Goal: Task Accomplishment & Management: Manage account settings

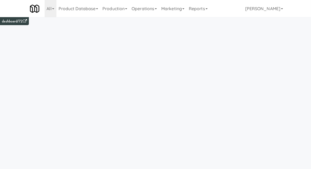
click at [145, 9] on link "Operations" at bounding box center [144, 8] width 30 height 17
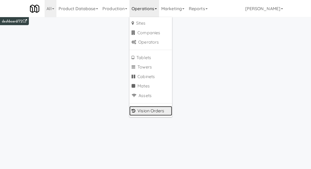
click at [141, 108] on link "Vision Orders" at bounding box center [150, 111] width 43 height 10
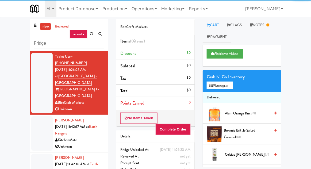
type input "Fridge"
click at [9, 41] on div "inbox reviewed recent all unclear take inventory issue suspicious failed recent…" at bounding box center [155, 117] width 311 height 196
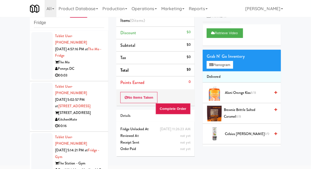
click at [37, 71] on div at bounding box center [41, 56] width 21 height 48
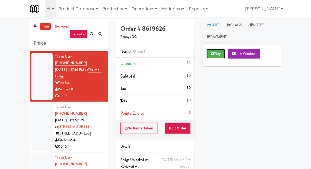
click at [213, 57] on button "Play" at bounding box center [215, 54] width 18 height 10
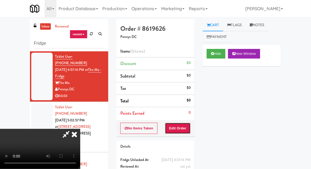
click at [179, 126] on button "Edit Order" at bounding box center [178, 128] width 26 height 11
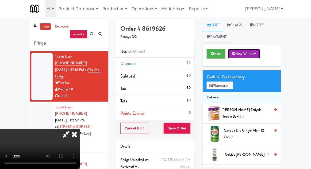
click at [235, 56] on button "New Window" at bounding box center [244, 54] width 32 height 10
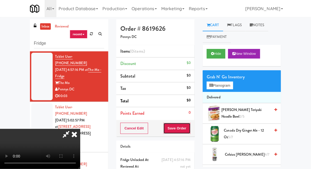
click at [187, 132] on button "Save Order" at bounding box center [176, 128] width 27 height 11
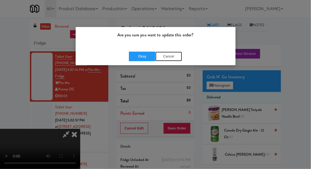
click at [169, 53] on button "Cancel" at bounding box center [168, 57] width 27 height 10
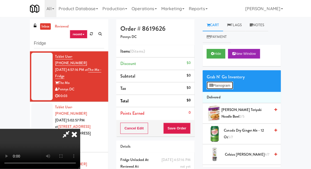
click at [216, 86] on button "Planogram" at bounding box center [219, 85] width 26 height 8
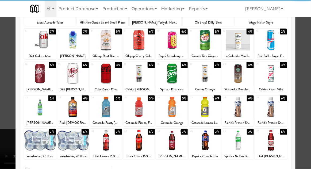
scroll to position [56, 0]
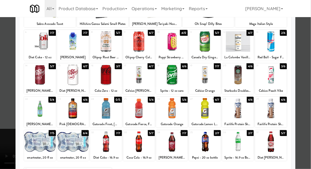
click at [173, 112] on div at bounding box center [172, 108] width 32 height 21
click at [307, 68] on div at bounding box center [155, 84] width 311 height 169
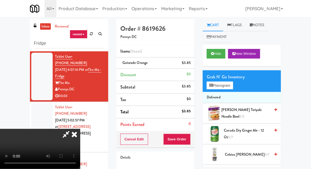
scroll to position [19, 0]
click at [189, 140] on button "Save Order" at bounding box center [176, 139] width 27 height 11
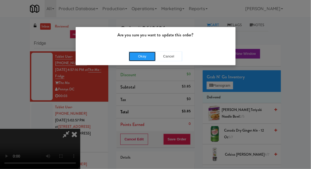
click at [138, 58] on button "Okay" at bounding box center [142, 57] width 27 height 10
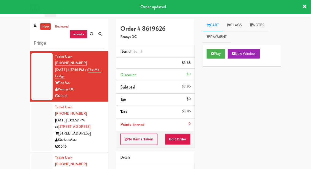
scroll to position [0, 0]
click at [35, 113] on div at bounding box center [41, 127] width 21 height 48
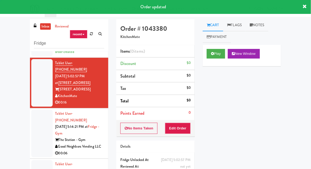
scroll to position [58, 0]
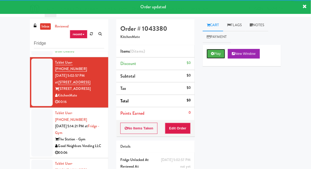
click at [214, 58] on button "Play" at bounding box center [215, 54] width 18 height 10
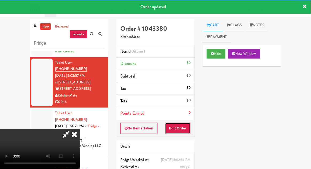
click at [184, 128] on button "Edit Order" at bounding box center [178, 128] width 26 height 11
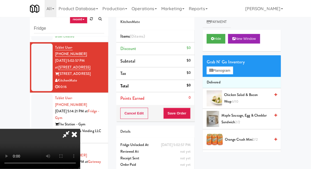
scroll to position [21, 0]
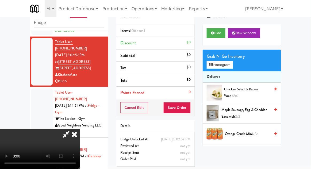
click at [229, 71] on li "Delivered" at bounding box center [241, 76] width 78 height 11
click at [229, 67] on button "Planogram" at bounding box center [219, 65] width 26 height 8
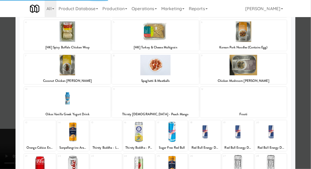
scroll to position [66, 0]
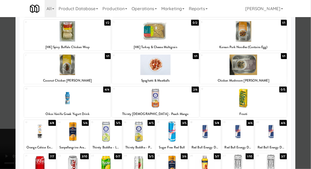
click at [205, 168] on div at bounding box center [205, 165] width 32 height 21
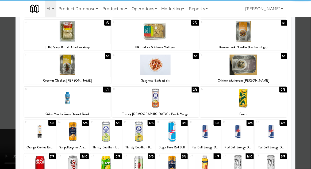
click at [309, 80] on div at bounding box center [155, 84] width 311 height 169
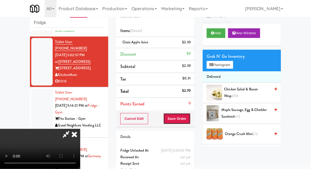
click at [187, 117] on button "Save Order" at bounding box center [176, 118] width 27 height 11
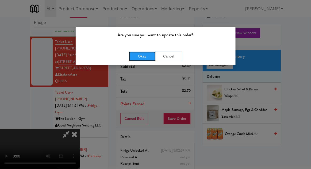
click at [137, 58] on button "Okay" at bounding box center [142, 57] width 27 height 10
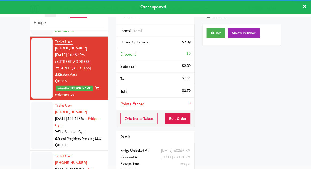
click at [32, 111] on div at bounding box center [41, 125] width 21 height 48
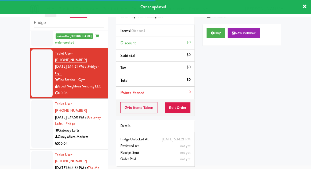
scroll to position [110, 0]
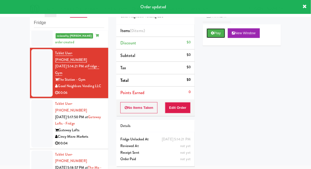
click at [210, 34] on button "Play" at bounding box center [215, 33] width 18 height 10
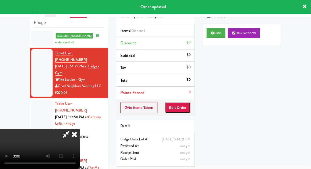
click at [181, 111] on button "Edit Order" at bounding box center [178, 107] width 26 height 11
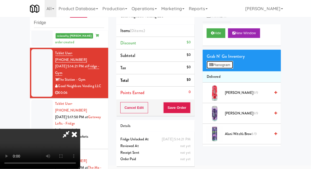
click at [232, 67] on button "Planogram" at bounding box center [219, 65] width 26 height 8
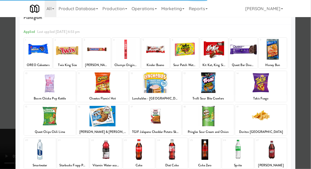
scroll to position [42, 0]
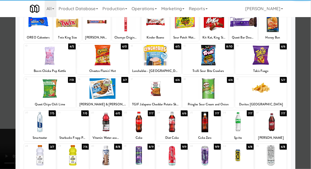
click at [43, 125] on div at bounding box center [40, 122] width 32 height 21
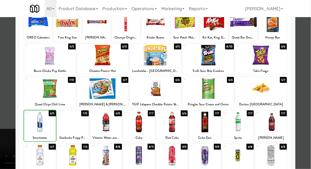
click at [307, 90] on div at bounding box center [155, 84] width 311 height 169
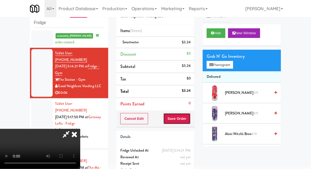
click at [189, 120] on button "Save Order" at bounding box center [176, 118] width 27 height 11
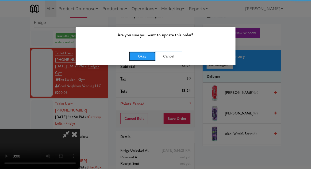
click at [144, 53] on button "Okay" at bounding box center [142, 57] width 27 height 10
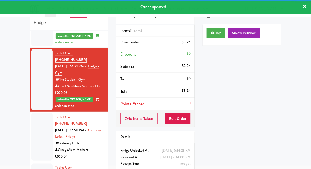
click at [36, 113] on div at bounding box center [41, 137] width 21 height 48
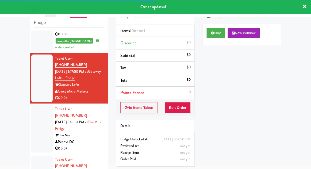
scroll to position [169, 0]
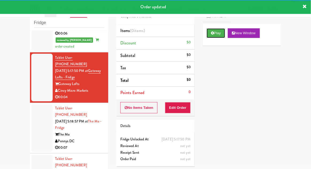
click at [213, 37] on button "Play" at bounding box center [215, 33] width 18 height 10
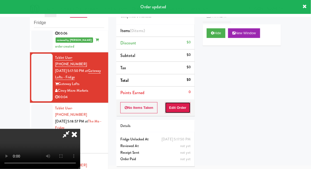
click at [189, 106] on button "Edit Order" at bounding box center [178, 107] width 26 height 11
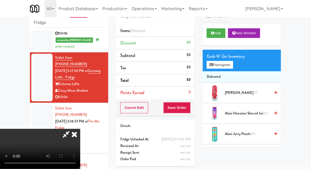
scroll to position [0, 0]
click at [225, 67] on button "Planogram" at bounding box center [219, 65] width 26 height 8
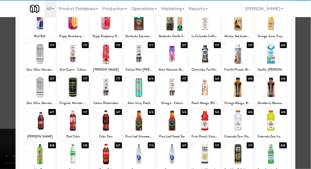
scroll to position [52, 0]
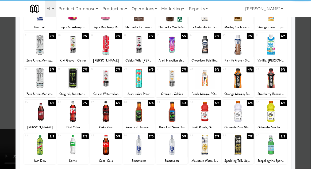
click at [45, 111] on div at bounding box center [40, 111] width 32 height 21
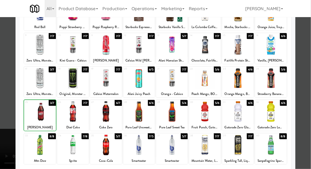
click at [310, 89] on div at bounding box center [155, 84] width 311 height 169
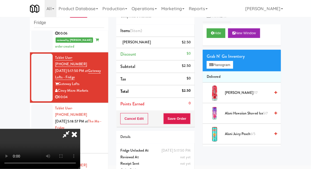
scroll to position [19, 0]
click at [188, 122] on button "Save Order" at bounding box center [176, 118] width 27 height 11
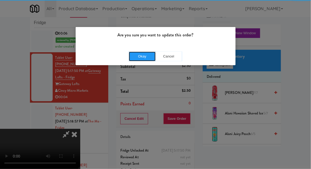
click at [132, 54] on button "Okay" at bounding box center [142, 57] width 27 height 10
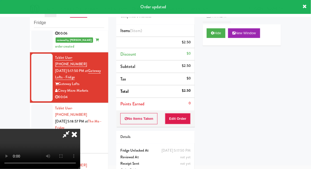
scroll to position [0, 0]
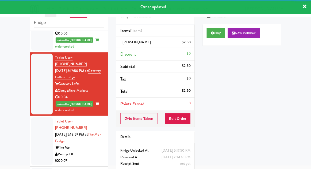
click at [39, 117] on div at bounding box center [41, 141] width 21 height 48
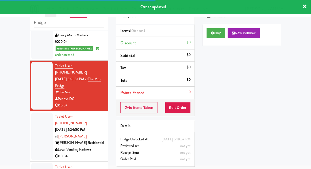
scroll to position [225, 0]
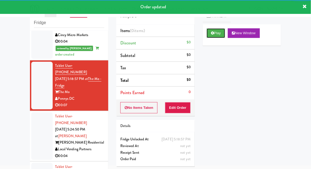
click at [215, 37] on button "Play" at bounding box center [215, 33] width 18 height 10
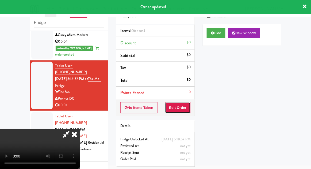
click at [185, 109] on button "Edit Order" at bounding box center [178, 107] width 26 height 11
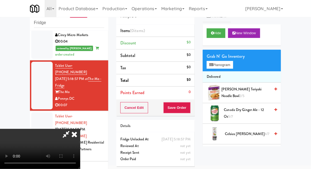
scroll to position [0, 0]
click at [226, 65] on button "Planogram" at bounding box center [219, 65] width 26 height 8
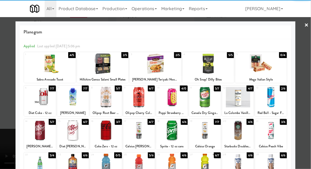
click at [141, 102] on div at bounding box center [139, 97] width 32 height 21
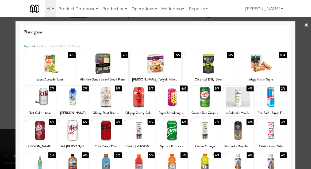
click at [308, 89] on div at bounding box center [155, 84] width 311 height 169
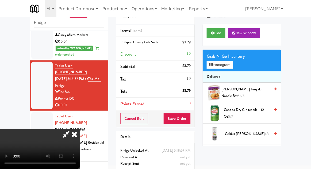
scroll to position [19, 0]
click at [188, 117] on button "Save Order" at bounding box center [176, 118] width 27 height 11
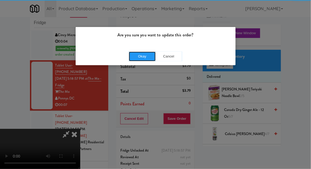
click at [136, 56] on button "Okay" at bounding box center [142, 57] width 27 height 10
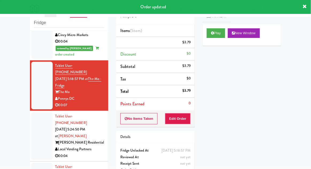
scroll to position [0, 0]
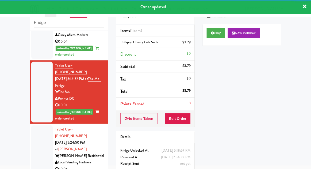
click at [38, 125] on div at bounding box center [41, 149] width 21 height 48
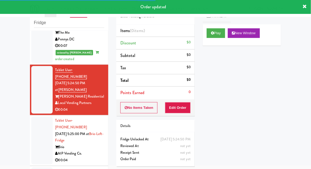
scroll to position [286, 0]
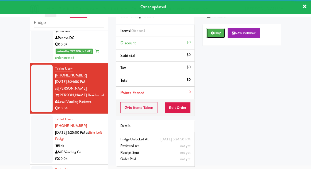
click at [207, 36] on button "Play" at bounding box center [215, 33] width 18 height 10
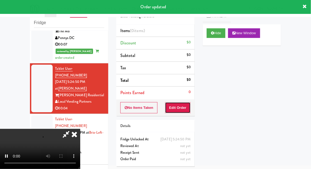
click at [187, 109] on button "Edit Order" at bounding box center [178, 107] width 26 height 11
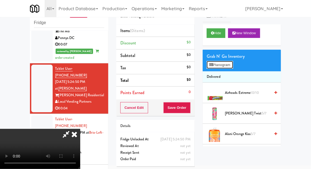
click at [224, 65] on button "Planogram" at bounding box center [219, 65] width 26 height 8
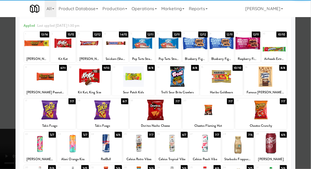
scroll to position [37, 0]
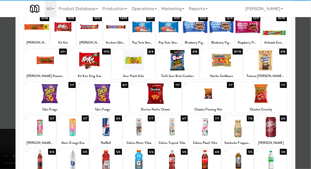
click at [104, 132] on div at bounding box center [106, 127] width 32 height 21
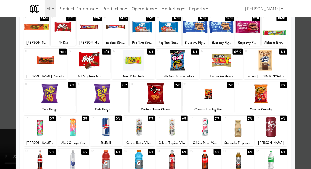
click at [308, 89] on div at bounding box center [155, 84] width 311 height 169
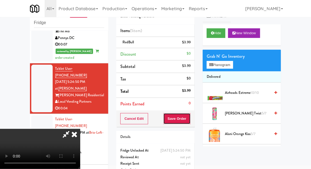
click at [189, 123] on button "Save Order" at bounding box center [176, 118] width 27 height 11
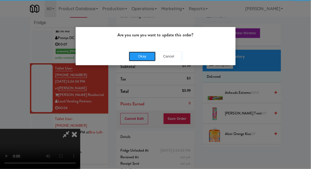
click at [138, 55] on button "Okay" at bounding box center [142, 57] width 27 height 10
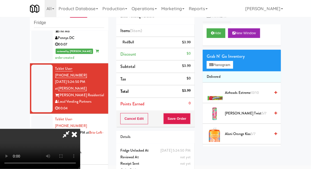
click at [42, 115] on div at bounding box center [41, 139] width 21 height 48
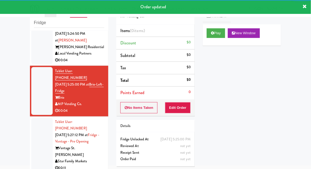
scroll to position [347, 0]
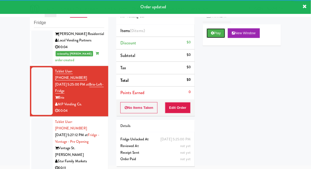
click at [214, 37] on button "Play" at bounding box center [215, 33] width 18 height 10
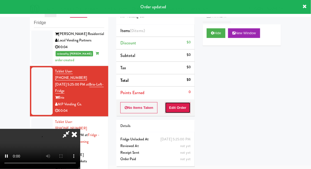
click at [183, 108] on button "Edit Order" at bounding box center [178, 107] width 26 height 11
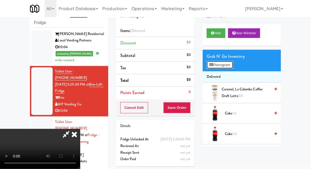
click at [231, 67] on button "Planogram" at bounding box center [219, 65] width 26 height 8
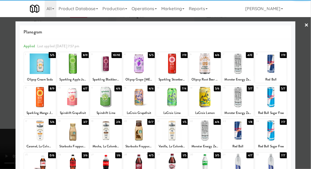
click at [207, 135] on div at bounding box center [205, 130] width 32 height 21
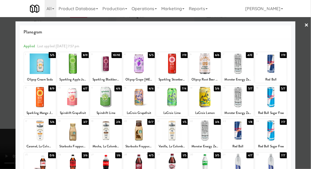
click at [308, 89] on div at bounding box center [155, 84] width 311 height 169
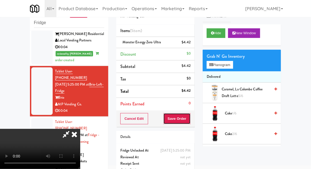
click at [189, 123] on button "Save Order" at bounding box center [176, 118] width 27 height 11
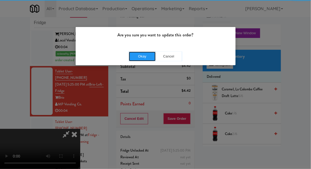
click at [140, 59] on button "Okay" at bounding box center [142, 57] width 27 height 10
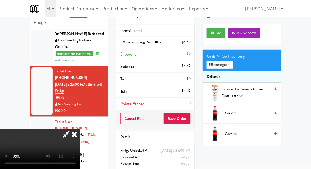
click at [37, 118] on div at bounding box center [41, 145] width 21 height 54
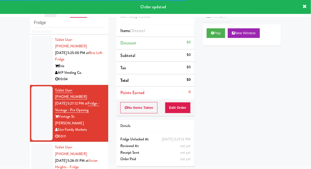
scroll to position [383, 0]
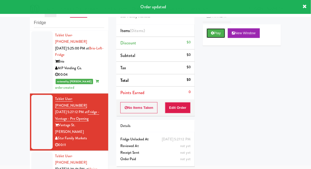
click at [214, 37] on button "Play" at bounding box center [215, 33] width 18 height 10
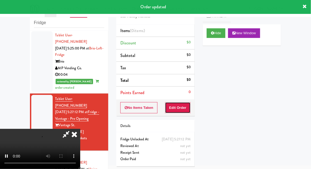
click at [185, 111] on button "Edit Order" at bounding box center [178, 107] width 26 height 11
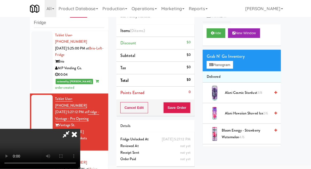
scroll to position [0, 0]
click at [229, 65] on button "Planogram" at bounding box center [219, 65] width 26 height 8
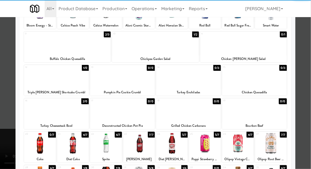
scroll to position [56, 0]
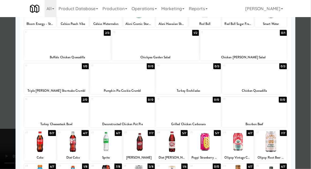
click at [77, 142] on div at bounding box center [73, 141] width 32 height 21
click at [307, 93] on div at bounding box center [155, 84] width 311 height 169
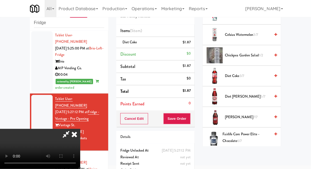
scroll to position [161, 0]
click at [260, 94] on span "5/7" at bounding box center [262, 96] width 5 height 5
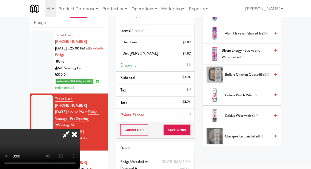
scroll to position [0, 0]
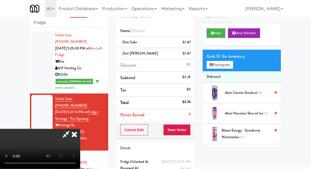
click at [216, 72] on li "Delivered" at bounding box center [241, 76] width 78 height 11
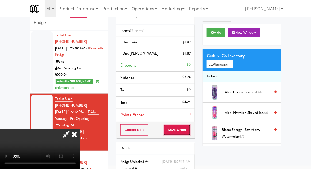
click at [188, 133] on button "Save Order" at bounding box center [176, 129] width 27 height 11
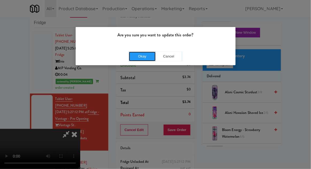
click at [132, 60] on button "Okay" at bounding box center [142, 57] width 27 height 10
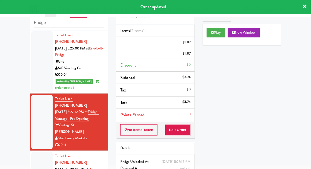
scroll to position [0, 0]
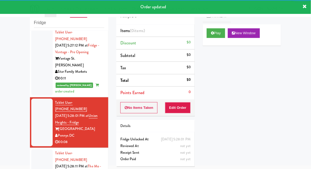
scroll to position [454, 0]
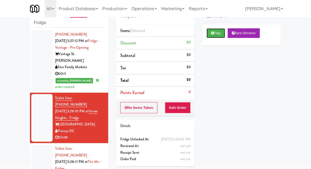
click at [213, 29] on button "Play" at bounding box center [215, 33] width 18 height 10
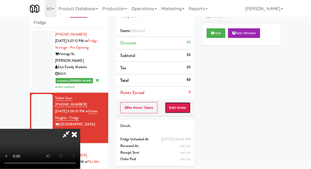
click at [187, 106] on button "Edit Order" at bounding box center [178, 107] width 26 height 11
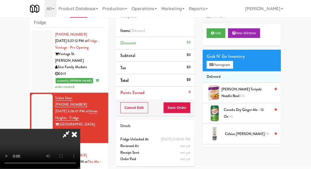
scroll to position [0, 0]
click at [226, 68] on button "Planogram" at bounding box center [219, 65] width 26 height 8
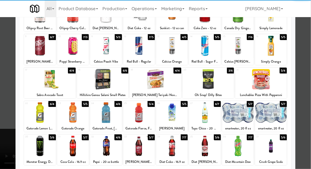
scroll to position [52, 0]
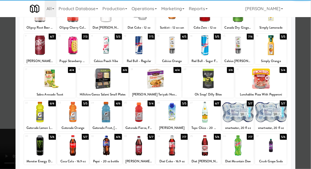
click at [100, 109] on div at bounding box center [106, 112] width 32 height 21
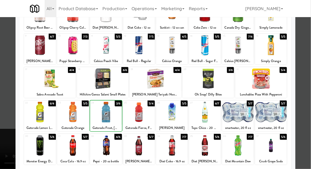
click at [308, 88] on div at bounding box center [155, 84] width 311 height 169
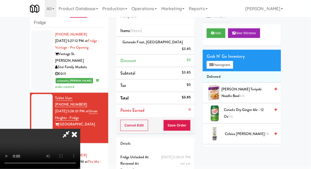
scroll to position [19, 0]
click at [188, 121] on button "Save Order" at bounding box center [176, 125] width 27 height 11
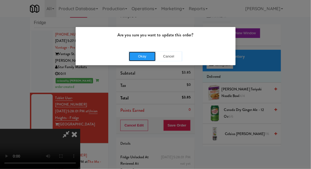
click at [135, 56] on button "Okay" at bounding box center [142, 57] width 27 height 10
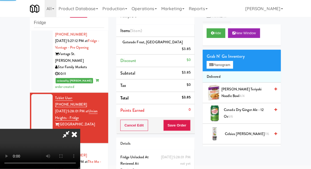
scroll to position [0, 0]
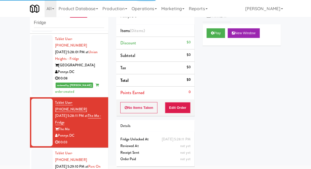
scroll to position [516, 0]
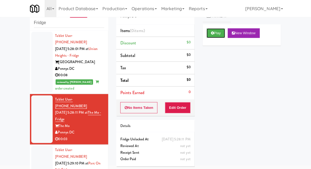
click at [213, 37] on button "Play" at bounding box center [215, 33] width 18 height 10
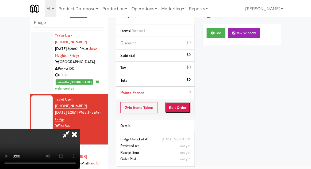
click at [185, 106] on button "Edit Order" at bounding box center [178, 107] width 26 height 11
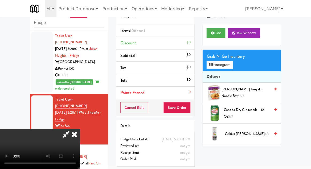
scroll to position [0, 0]
click at [251, 113] on span "Canada Dry Ginger Ale - 12 oz 5/7" at bounding box center [247, 113] width 46 height 13
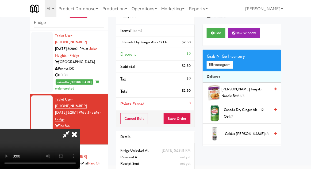
scroll to position [19, 0]
click at [187, 119] on button "Save Order" at bounding box center [176, 118] width 27 height 11
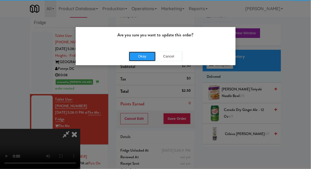
click at [135, 60] on button "Okay" at bounding box center [142, 57] width 27 height 10
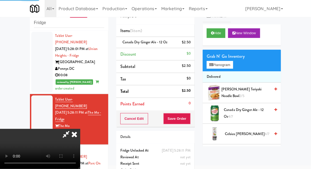
scroll to position [0, 0]
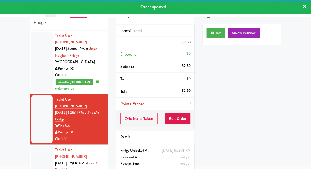
click at [34, 146] on div at bounding box center [41, 170] width 21 height 48
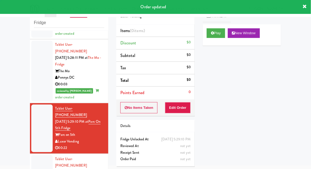
scroll to position [571, 0]
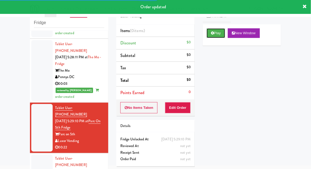
click at [215, 34] on button "Play" at bounding box center [215, 33] width 18 height 10
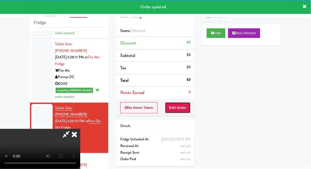
click at [184, 107] on button "Edit Order" at bounding box center [178, 107] width 26 height 11
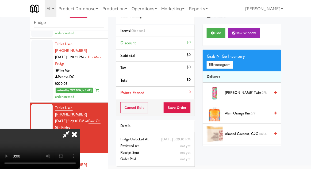
scroll to position [0, 0]
click at [225, 66] on button "Planogram" at bounding box center [219, 65] width 26 height 8
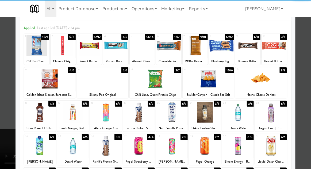
scroll to position [20, 0]
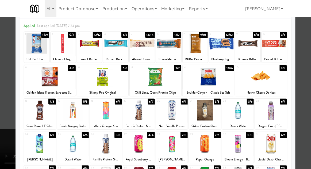
click at [272, 81] on div at bounding box center [261, 77] width 52 height 21
click at [304, 82] on div at bounding box center [155, 84] width 311 height 169
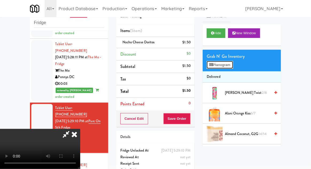
click at [226, 62] on button "Planogram" at bounding box center [219, 65] width 26 height 8
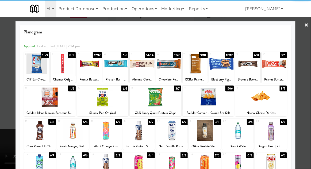
click at [223, 69] on div at bounding box center [221, 63] width 25 height 21
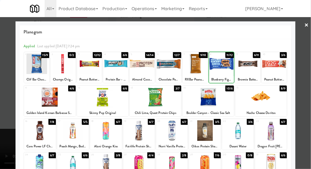
click at [306, 75] on div at bounding box center [155, 84] width 311 height 169
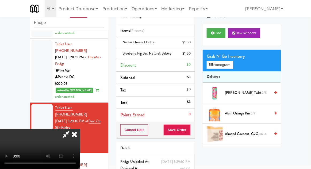
scroll to position [19, 0]
click at [189, 131] on button "Save Order" at bounding box center [176, 129] width 27 height 11
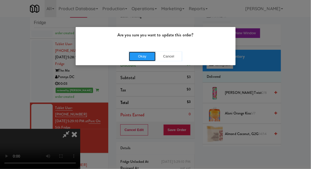
click at [140, 57] on button "Okay" at bounding box center [142, 57] width 27 height 10
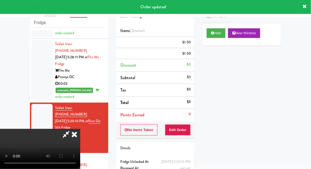
scroll to position [0, 0]
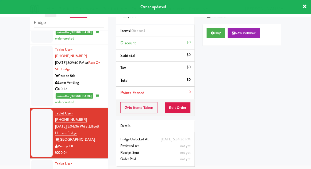
scroll to position [634, 0]
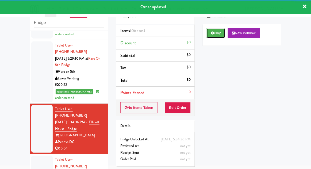
click at [212, 33] on icon at bounding box center [212, 32] width 3 height 3
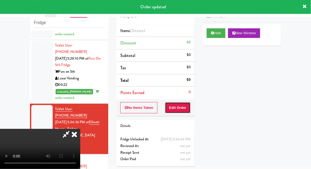
click at [166, 111] on button "Edit Order" at bounding box center [178, 107] width 26 height 11
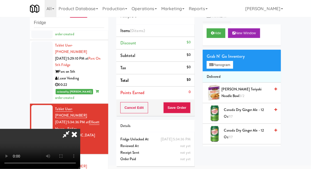
scroll to position [19, 0]
click at [229, 61] on button "Planogram" at bounding box center [219, 65] width 26 height 8
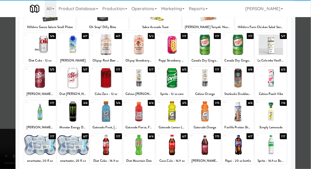
scroll to position [54, 0]
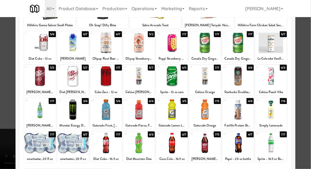
click at [174, 146] on div at bounding box center [172, 143] width 32 height 21
click at [308, 93] on div at bounding box center [155, 84] width 311 height 169
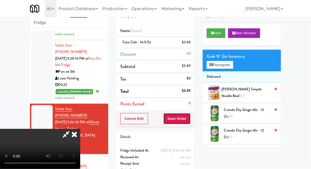
click at [189, 120] on button "Save Order" at bounding box center [176, 118] width 27 height 11
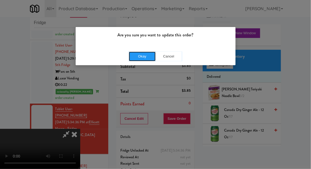
click at [139, 59] on button "Okay" at bounding box center [142, 57] width 27 height 10
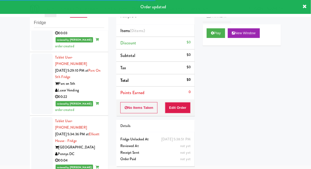
scroll to position [598, 0]
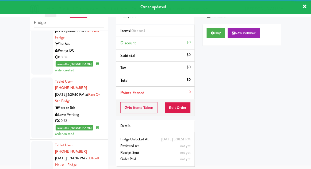
click at [37, 141] on div at bounding box center [41, 171] width 21 height 61
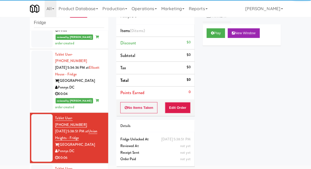
scroll to position [689, 0]
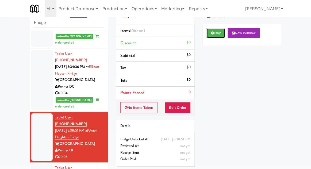
click at [206, 36] on button "Play" at bounding box center [215, 33] width 18 height 10
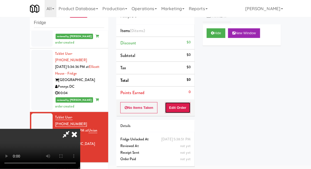
click at [178, 106] on button "Edit Order" at bounding box center [178, 107] width 26 height 11
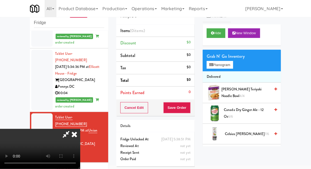
scroll to position [0, 0]
click at [226, 65] on button "Planogram" at bounding box center [219, 65] width 26 height 8
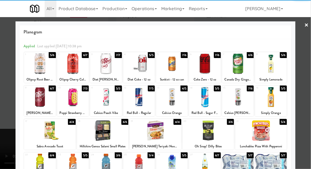
click at [36, 102] on div at bounding box center [40, 97] width 32 height 21
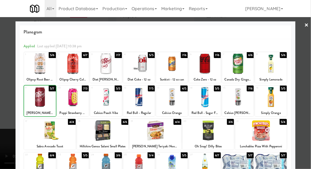
click at [309, 90] on div at bounding box center [155, 84] width 311 height 169
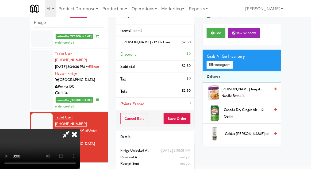
scroll to position [19, 0]
click at [187, 118] on button "Save Order" at bounding box center [176, 118] width 27 height 11
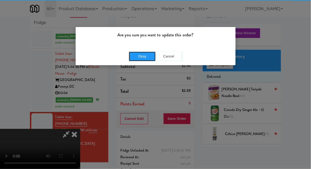
click at [142, 57] on button "Okay" at bounding box center [142, 57] width 27 height 10
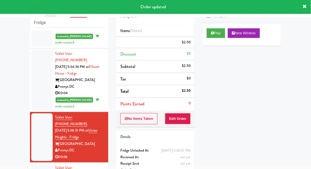
scroll to position [0, 0]
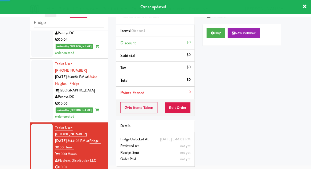
scroll to position [743, 0]
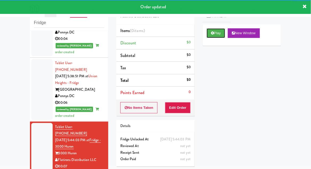
click at [207, 34] on button "Play" at bounding box center [215, 33] width 18 height 10
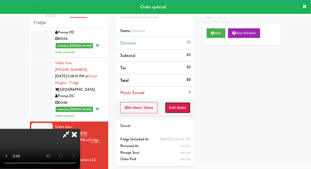
click at [182, 105] on button "Edit Order" at bounding box center [178, 107] width 26 height 11
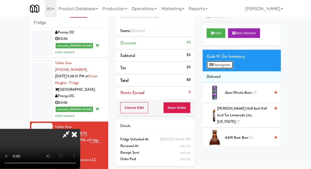
click at [225, 64] on button "Planogram" at bounding box center [219, 65] width 26 height 8
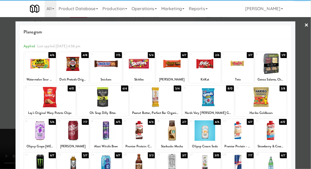
click at [105, 135] on div at bounding box center [106, 130] width 32 height 21
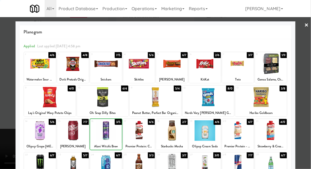
click at [307, 93] on div at bounding box center [155, 84] width 311 height 169
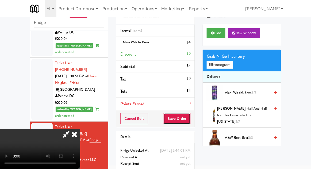
click at [190, 122] on button "Save Order" at bounding box center [176, 118] width 27 height 11
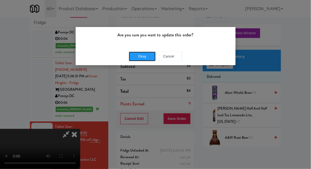
click at [139, 55] on button "Okay" at bounding box center [142, 57] width 27 height 10
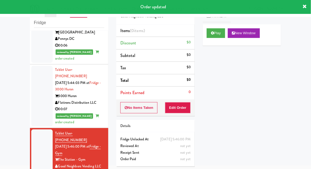
scroll to position [801, 0]
click at [216, 32] on button "Play" at bounding box center [215, 33] width 18 height 10
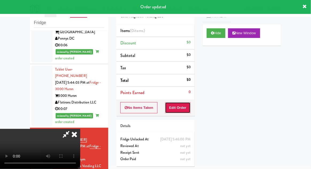
click at [183, 105] on button "Edit Order" at bounding box center [178, 107] width 26 height 11
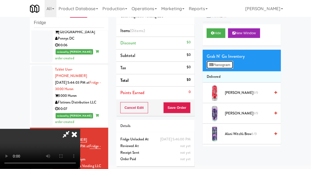
click at [230, 65] on button "Planogram" at bounding box center [219, 65] width 26 height 8
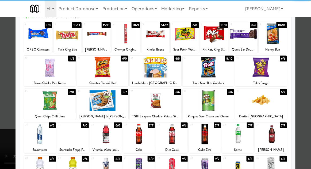
scroll to position [50, 0]
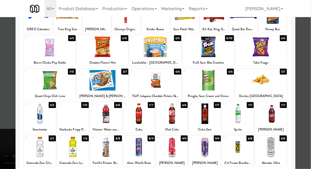
click at [236, 115] on div at bounding box center [238, 113] width 32 height 21
click at [309, 92] on div at bounding box center [155, 84] width 311 height 169
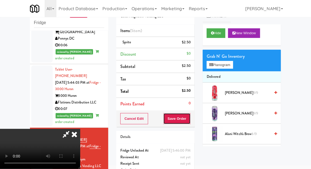
click at [188, 119] on button "Save Order" at bounding box center [176, 118] width 27 height 11
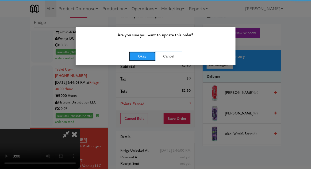
click at [144, 58] on button "Okay" at bounding box center [142, 57] width 27 height 10
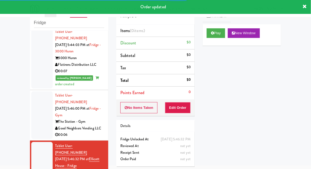
scroll to position [842, 0]
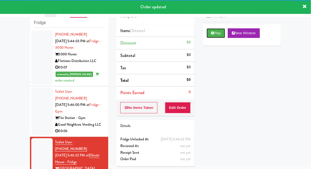
click at [208, 35] on button "Play" at bounding box center [215, 33] width 18 height 10
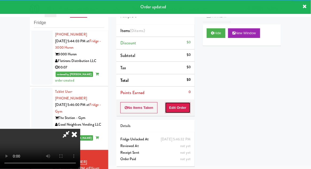
click at [180, 112] on button "Edit Order" at bounding box center [178, 107] width 26 height 11
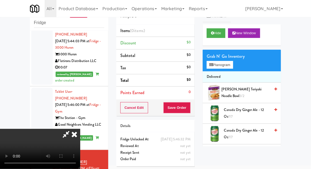
scroll to position [19, 0]
click at [224, 61] on button "Planogram" at bounding box center [219, 65] width 26 height 8
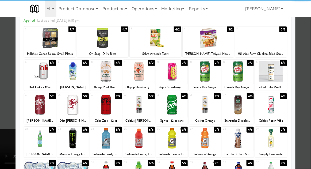
scroll to position [50, 0]
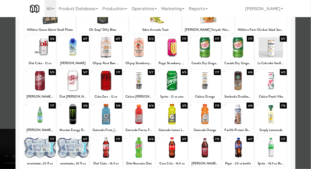
click at [173, 154] on div at bounding box center [172, 147] width 32 height 21
click at [310, 89] on div at bounding box center [155, 84] width 311 height 169
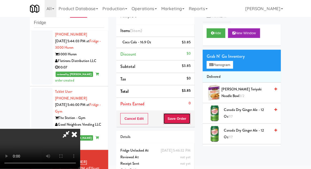
click at [190, 115] on button "Save Order" at bounding box center [176, 118] width 27 height 11
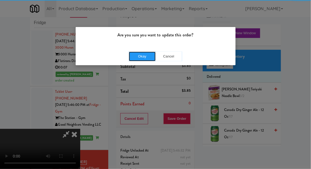
click at [143, 60] on button "Okay" at bounding box center [142, 57] width 27 height 10
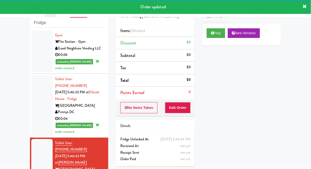
scroll to position [919, 0]
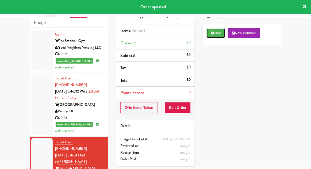
click at [213, 34] on icon at bounding box center [212, 32] width 3 height 3
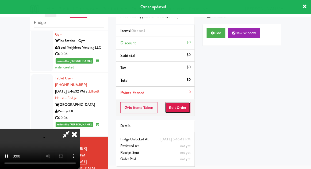
click at [184, 107] on button "Edit Order" at bounding box center [178, 107] width 26 height 11
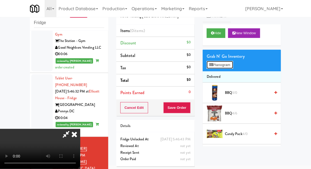
click at [230, 66] on button "Planogram" at bounding box center [219, 65] width 26 height 8
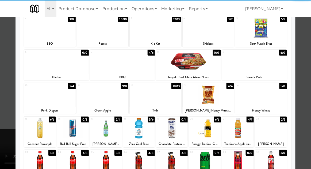
scroll to position [49, 0]
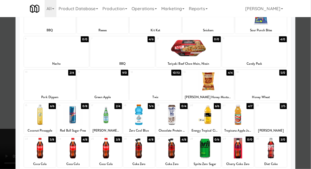
click at [136, 148] on div at bounding box center [139, 148] width 32 height 21
click at [172, 156] on div at bounding box center [172, 148] width 32 height 21
click at [308, 95] on div at bounding box center [155, 84] width 311 height 169
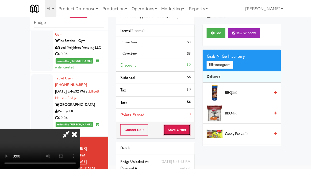
click at [188, 130] on button "Save Order" at bounding box center [176, 129] width 27 height 11
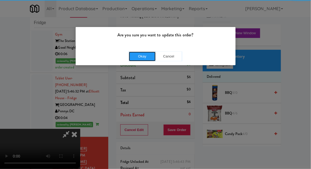
click at [140, 58] on button "Okay" at bounding box center [142, 57] width 27 height 10
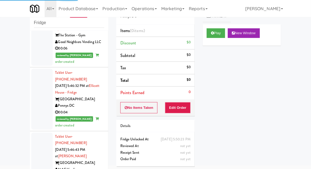
scroll to position [952, 0]
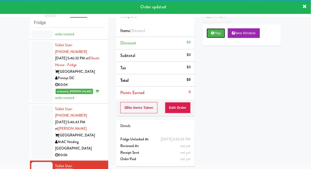
click at [207, 35] on button "Play" at bounding box center [215, 33] width 18 height 10
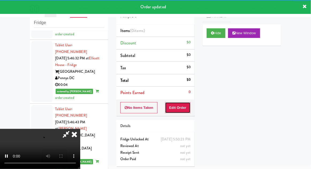
click at [183, 105] on button "Edit Order" at bounding box center [178, 107] width 26 height 11
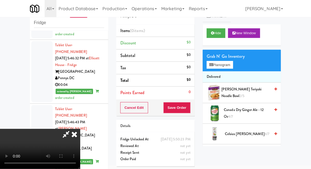
scroll to position [0, 0]
click at [233, 64] on button "Planogram" at bounding box center [219, 65] width 26 height 8
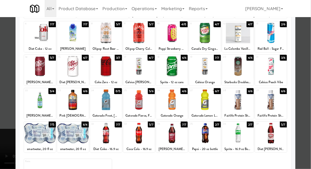
scroll to position [68, 0]
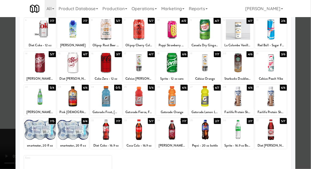
click at [139, 130] on div at bounding box center [139, 129] width 32 height 21
click at [309, 93] on div at bounding box center [155, 84] width 311 height 169
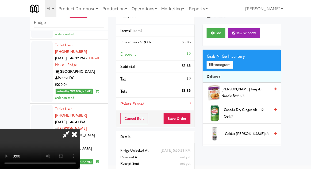
scroll to position [19, 0]
click at [190, 118] on button "Save Order" at bounding box center [176, 118] width 27 height 11
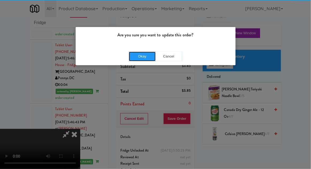
click at [144, 53] on button "Okay" at bounding box center [142, 57] width 27 height 10
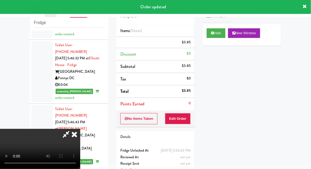
scroll to position [0, 0]
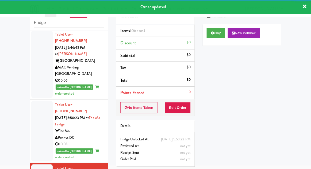
scroll to position [1027, 0]
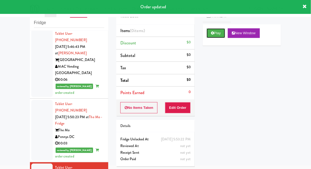
click at [214, 35] on button "Play" at bounding box center [215, 33] width 18 height 10
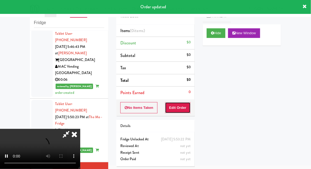
click at [177, 105] on button "Edit Order" at bounding box center [178, 107] width 26 height 11
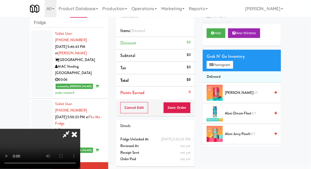
scroll to position [0, 0]
click at [226, 62] on button "Planogram" at bounding box center [219, 65] width 26 height 8
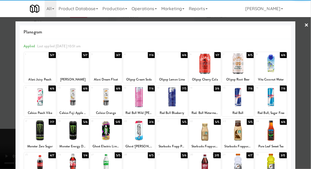
click at [175, 97] on div at bounding box center [172, 97] width 32 height 21
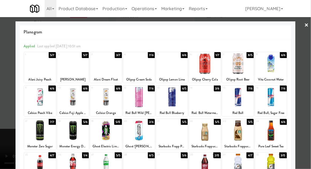
click at [308, 93] on div at bounding box center [155, 84] width 311 height 169
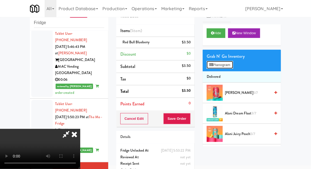
click at [228, 64] on button "Planogram" at bounding box center [219, 65] width 26 height 8
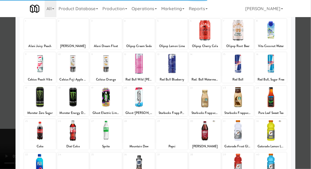
scroll to position [68, 0]
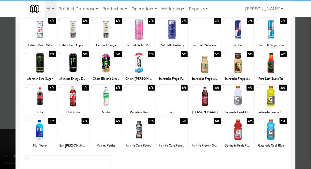
click at [68, 136] on div at bounding box center [73, 129] width 32 height 21
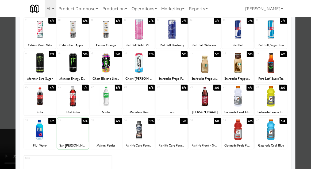
click at [308, 89] on div at bounding box center [155, 84] width 311 height 169
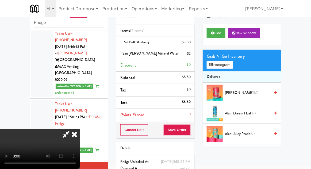
scroll to position [19, 0]
click at [231, 63] on button "Planogram" at bounding box center [219, 65] width 26 height 8
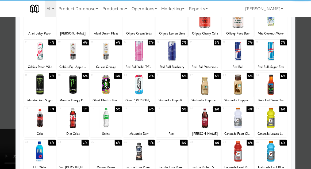
scroll to position [47, 0]
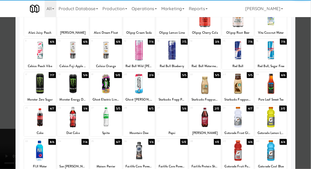
click at [276, 116] on div at bounding box center [271, 117] width 32 height 21
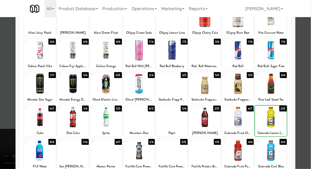
click at [304, 110] on div at bounding box center [155, 84] width 311 height 169
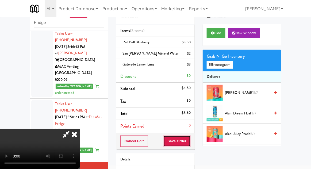
click at [190, 143] on button "Save Order" at bounding box center [176, 140] width 27 height 11
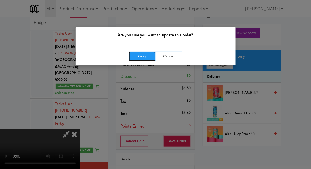
click at [139, 55] on button "Okay" at bounding box center [142, 57] width 27 height 10
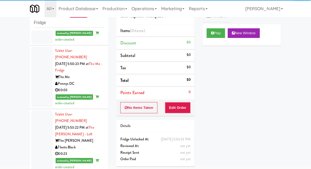
scroll to position [1082, 0]
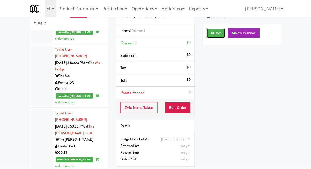
click at [209, 30] on button "Play" at bounding box center [215, 33] width 18 height 10
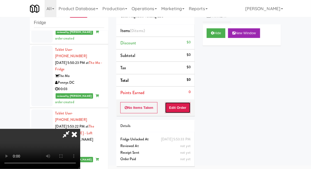
click at [187, 105] on button "Edit Order" at bounding box center [178, 107] width 26 height 11
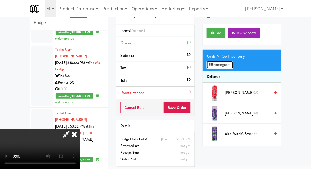
click at [232, 65] on button "Planogram" at bounding box center [219, 65] width 26 height 8
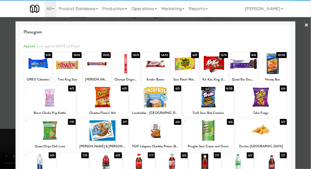
click at [217, 70] on div at bounding box center [214, 63] width 28 height 21
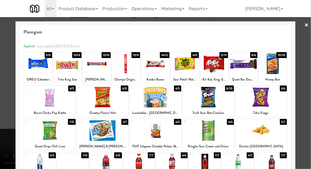
click at [307, 71] on div at bounding box center [155, 84] width 311 height 169
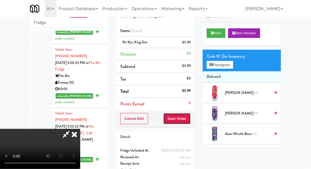
click at [190, 121] on button "Save Order" at bounding box center [176, 118] width 27 height 11
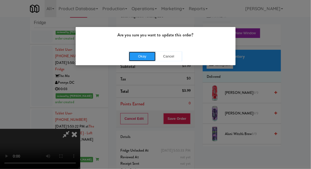
click at [142, 54] on button "Okay" at bounding box center [142, 57] width 27 height 10
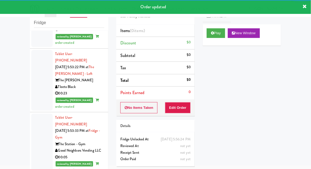
scroll to position [1142, 0]
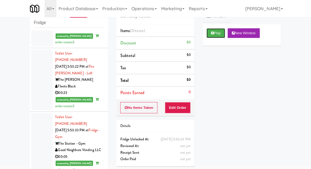
click at [213, 34] on icon at bounding box center [212, 32] width 3 height 3
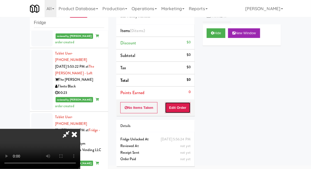
click at [177, 108] on button "Edit Order" at bounding box center [178, 107] width 26 height 11
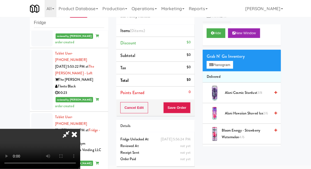
scroll to position [0, 0]
click at [232, 67] on button "Planogram" at bounding box center [219, 65] width 26 height 8
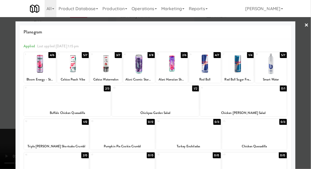
click at [309, 85] on div at bounding box center [155, 84] width 311 height 169
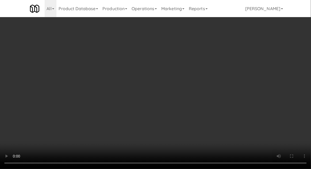
scroll to position [41, 0]
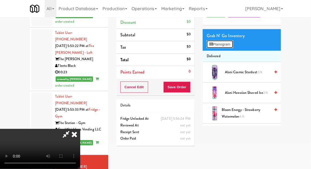
click at [228, 44] on button "Planogram" at bounding box center [219, 44] width 26 height 8
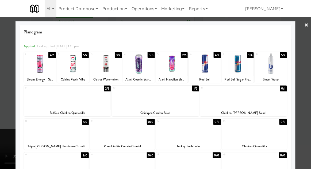
click at [179, 136] on div at bounding box center [188, 130] width 65 height 21
click at [3, 107] on div at bounding box center [155, 84] width 311 height 169
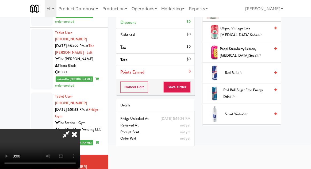
scroll to position [505, 0]
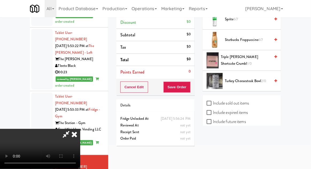
click at [218, 104] on label "Include sold out items" at bounding box center [227, 103] width 42 height 8
click at [213, 104] on input "Include sold out items" at bounding box center [209, 103] width 6 height 4
checkbox input "true"
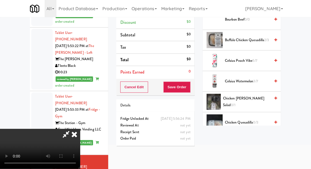
scroll to position [0, 0]
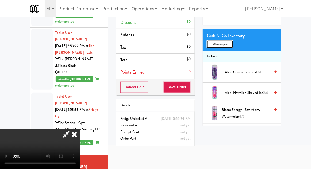
click at [214, 42] on button "Planogram" at bounding box center [219, 44] width 26 height 8
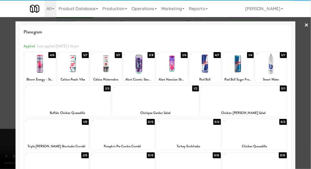
click at [182, 136] on div at bounding box center [188, 130] width 65 height 21
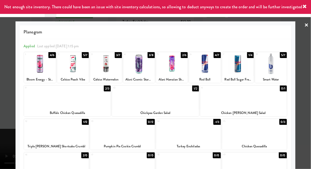
click at [309, 49] on div at bounding box center [155, 84] width 311 height 169
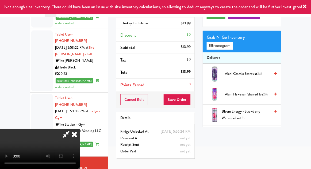
scroll to position [46, 0]
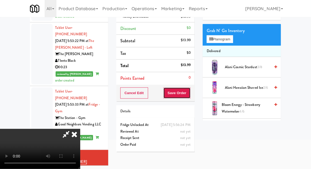
click at [190, 96] on button "Save Order" at bounding box center [176, 92] width 27 height 11
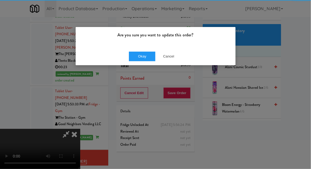
click at [148, 47] on div "Okay Cancel" at bounding box center [156, 56] width 160 height 18
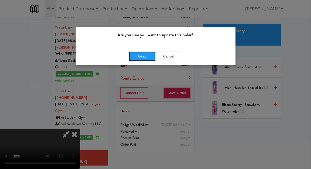
click at [132, 55] on button "Okay" at bounding box center [142, 57] width 27 height 10
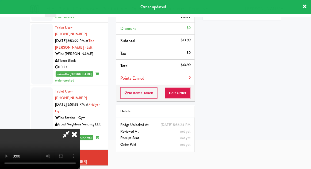
scroll to position [0, 0]
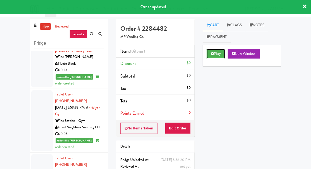
click at [211, 56] on button "Play" at bounding box center [215, 54] width 18 height 10
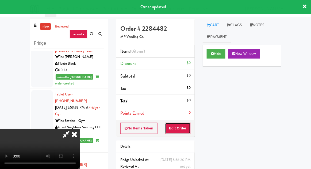
click at [177, 128] on button "Edit Order" at bounding box center [178, 128] width 26 height 11
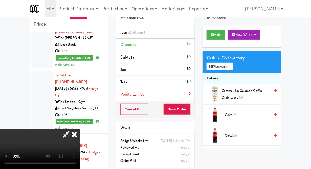
scroll to position [21, 0]
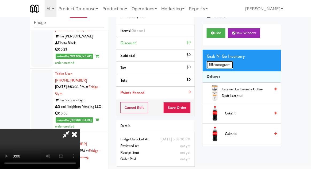
click at [230, 61] on button "Planogram" at bounding box center [219, 65] width 26 height 8
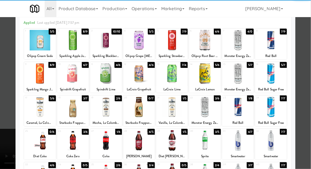
scroll to position [37, 0]
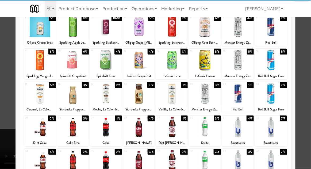
click at [39, 129] on div at bounding box center [40, 127] width 32 height 21
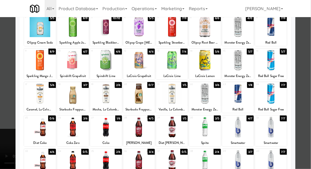
click at [309, 70] on div at bounding box center [155, 84] width 311 height 169
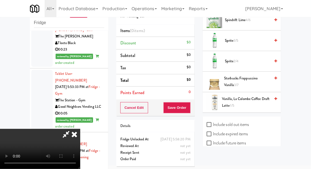
click at [245, 124] on label "Include sold out items" at bounding box center [227, 124] width 42 height 8
click at [213, 124] on input "Include sold out items" at bounding box center [209, 125] width 6 height 4
checkbox input "true"
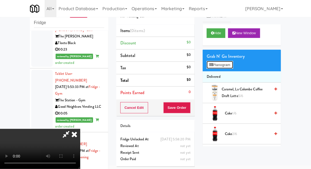
click at [228, 64] on button "Planogram" at bounding box center [219, 65] width 26 height 8
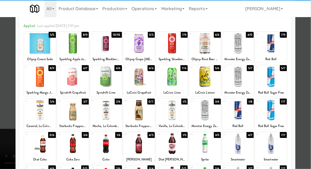
scroll to position [30, 0]
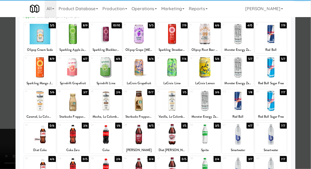
click at [39, 137] on div at bounding box center [40, 134] width 32 height 21
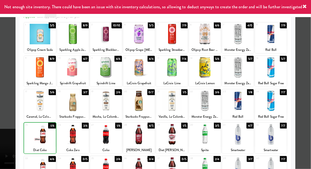
click at [306, 68] on div at bounding box center [155, 84] width 311 height 169
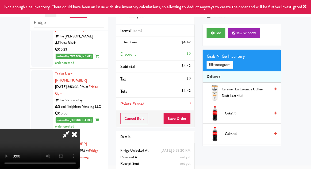
click at [194, 122] on div "Cancel Edit Save Order" at bounding box center [155, 118] width 78 height 17
click at [189, 120] on button "Save Order" at bounding box center [176, 118] width 27 height 11
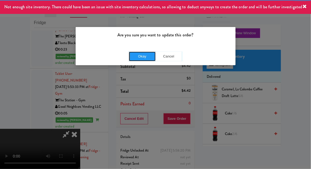
click at [148, 58] on button "Okay" at bounding box center [142, 57] width 27 height 10
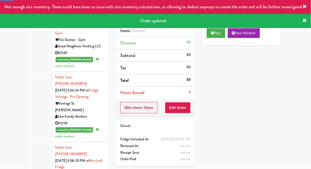
scroll to position [1246, 0]
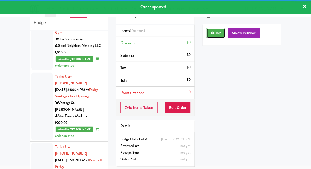
click at [213, 33] on icon at bounding box center [212, 32] width 3 height 3
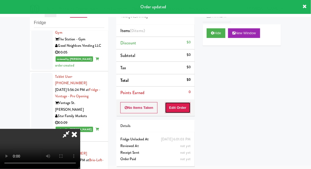
click at [186, 105] on button "Edit Order" at bounding box center [178, 107] width 26 height 11
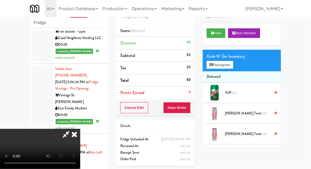
scroll to position [0, 0]
click at [229, 65] on button "Planogram" at bounding box center [219, 65] width 26 height 8
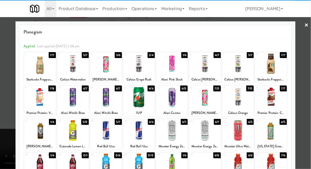
click at [106, 96] on div at bounding box center [106, 97] width 32 height 21
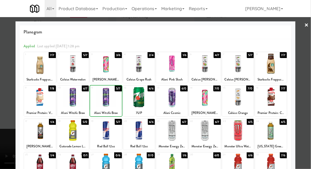
click at [309, 66] on div at bounding box center [155, 84] width 311 height 169
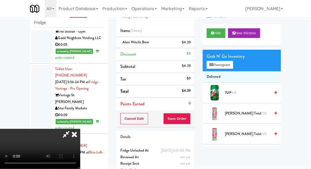
scroll to position [19, 0]
click at [190, 121] on button "Save Order" at bounding box center [176, 118] width 27 height 11
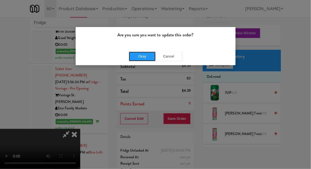
click at [152, 57] on button "Okay" at bounding box center [142, 57] width 27 height 10
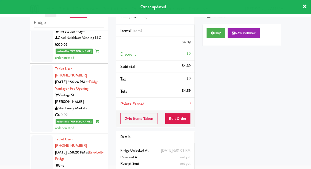
scroll to position [0, 0]
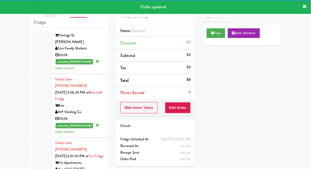
scroll to position [1314, 0]
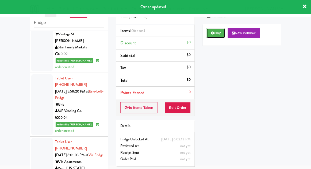
click at [212, 32] on icon at bounding box center [212, 32] width 3 height 3
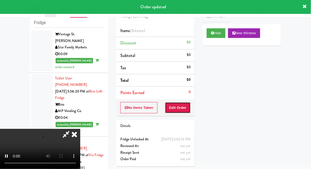
click at [186, 103] on button "Edit Order" at bounding box center [178, 107] width 26 height 11
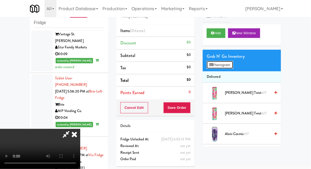
click at [232, 66] on button "Planogram" at bounding box center [219, 65] width 26 height 8
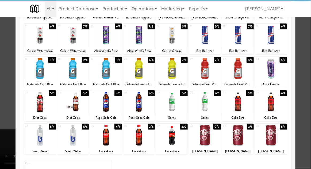
scroll to position [63, 0]
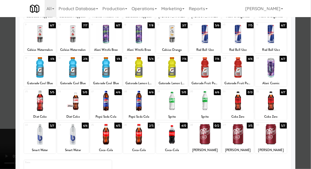
click at [173, 135] on div at bounding box center [172, 134] width 32 height 21
click at [307, 77] on div at bounding box center [155, 84] width 311 height 169
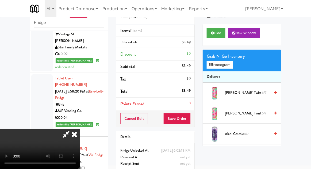
click at [228, 57] on div "Grab N' Go Inventory" at bounding box center [241, 56] width 70 height 8
click at [231, 61] on button "Planogram" at bounding box center [219, 65] width 26 height 8
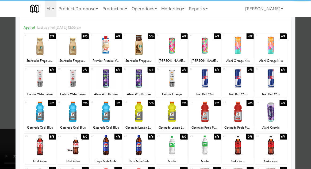
scroll to position [19, 0]
click at [146, 109] on div at bounding box center [139, 111] width 32 height 21
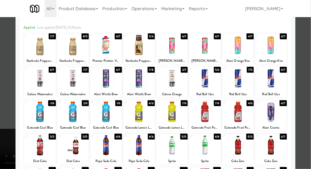
click at [308, 73] on div at bounding box center [155, 84] width 311 height 169
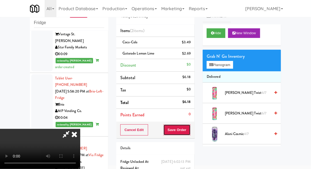
click at [190, 132] on button "Save Order" at bounding box center [176, 129] width 27 height 11
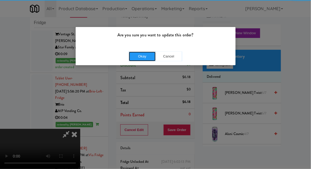
click at [138, 59] on button "Okay" at bounding box center [142, 57] width 27 height 10
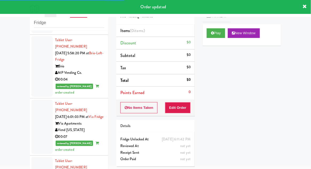
scroll to position [1356, 0]
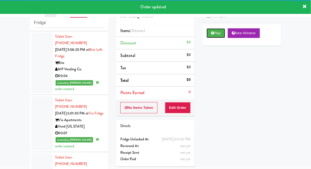
click at [210, 37] on button "Play" at bounding box center [215, 33] width 18 height 10
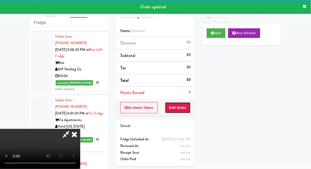
click at [182, 106] on button "Edit Order" at bounding box center [178, 107] width 26 height 11
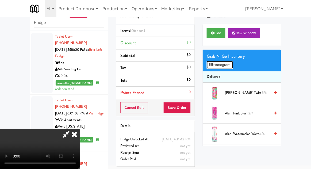
click at [229, 68] on button "Planogram" at bounding box center [219, 65] width 26 height 8
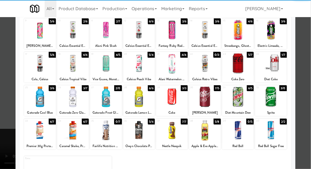
scroll to position [68, 0]
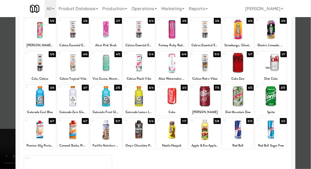
click at [278, 98] on div at bounding box center [271, 96] width 32 height 21
click at [310, 95] on div at bounding box center [155, 84] width 311 height 169
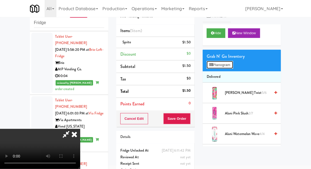
click at [229, 67] on button "Planogram" at bounding box center [219, 65] width 26 height 8
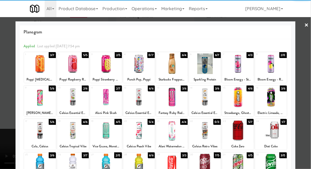
click at [309, 103] on div at bounding box center [155, 84] width 311 height 169
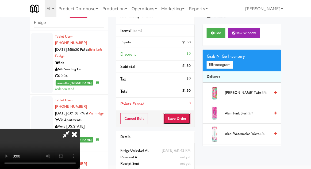
click at [188, 122] on button "Save Order" at bounding box center [176, 118] width 27 height 11
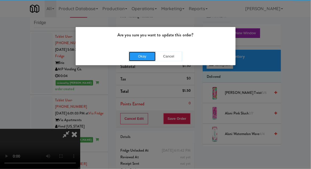
click at [139, 59] on button "Okay" at bounding box center [142, 57] width 27 height 10
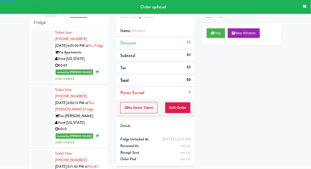
scroll to position [1426, 0]
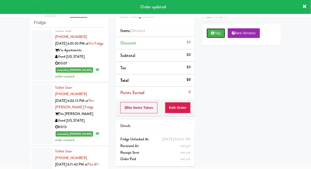
click at [209, 36] on button "Play" at bounding box center [215, 33] width 18 height 10
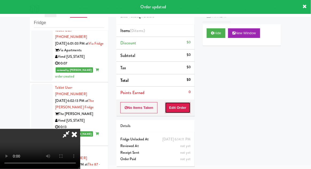
click at [185, 111] on button "Edit Order" at bounding box center [178, 107] width 26 height 11
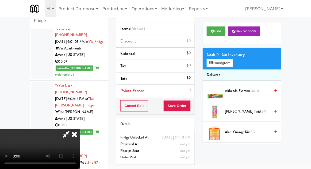
scroll to position [21, 0]
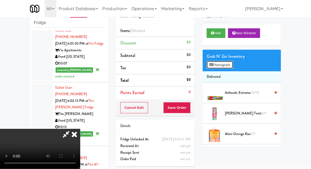
click at [227, 68] on button "Planogram" at bounding box center [219, 65] width 26 height 8
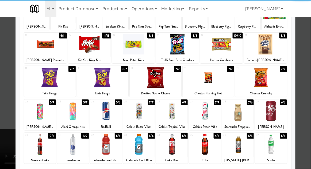
scroll to position [48, 0]
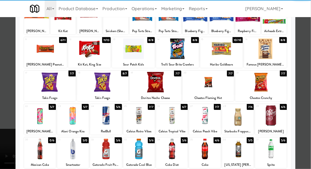
click at [173, 149] on div at bounding box center [172, 149] width 32 height 21
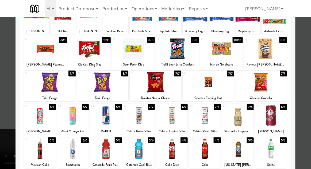
click at [308, 98] on div at bounding box center [155, 84] width 311 height 169
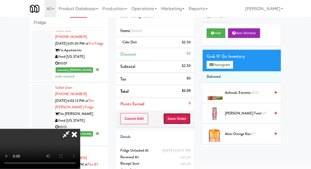
click at [189, 122] on button "Save Order" at bounding box center [176, 118] width 27 height 11
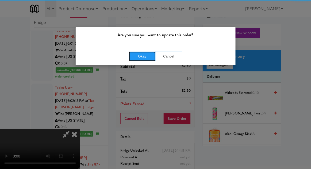
click at [140, 56] on button "Okay" at bounding box center [142, 57] width 27 height 10
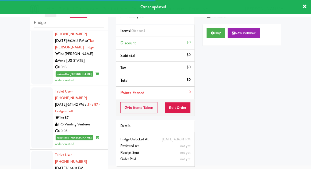
scroll to position [1486, 0]
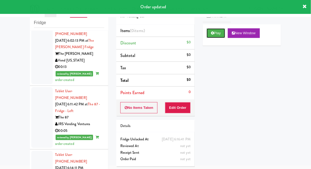
click at [213, 34] on icon at bounding box center [212, 32] width 3 height 3
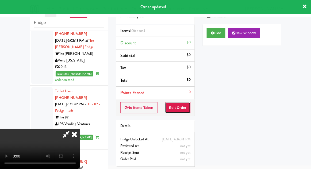
click at [184, 106] on button "Edit Order" at bounding box center [178, 107] width 26 height 11
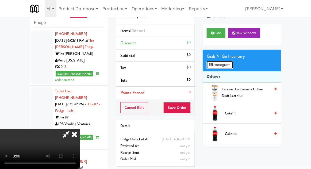
click at [231, 65] on button "Planogram" at bounding box center [219, 65] width 26 height 8
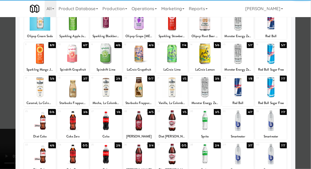
scroll to position [44, 0]
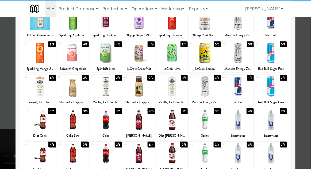
click at [43, 158] on div at bounding box center [40, 153] width 32 height 21
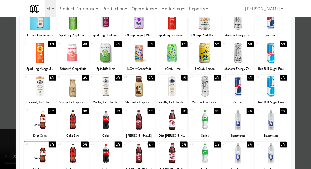
click at [310, 77] on div at bounding box center [155, 84] width 311 height 169
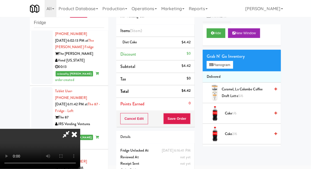
click at [195, 122] on div "Order # 3584983 MP Vending Co. Items (1 item ) Diet Coke $4.42 Discount $0 Subt…" at bounding box center [155, 90] width 86 height 183
click at [188, 117] on button "Save Order" at bounding box center [176, 118] width 27 height 11
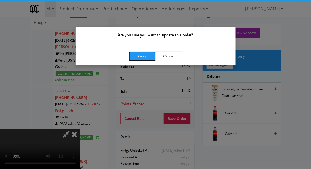
click at [134, 52] on button "Okay" at bounding box center [142, 57] width 27 height 10
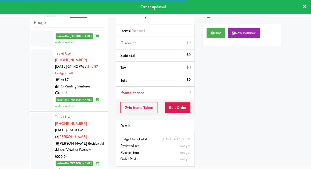
scroll to position [1524, 0]
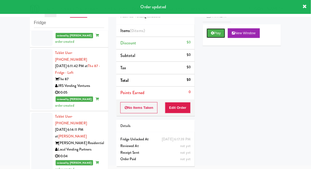
click at [214, 34] on icon at bounding box center [212, 32] width 3 height 3
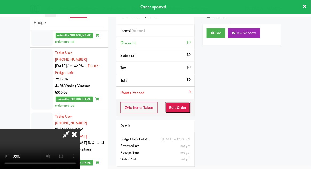
click at [181, 104] on button "Edit Order" at bounding box center [178, 107] width 26 height 11
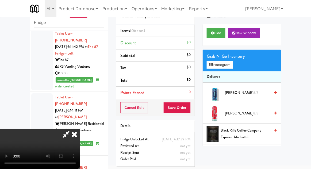
scroll to position [0, 0]
click at [230, 68] on button "Planogram" at bounding box center [219, 65] width 26 height 8
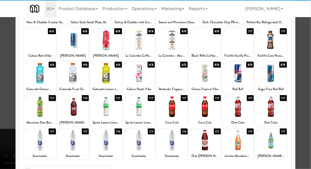
scroll to position [57, 0]
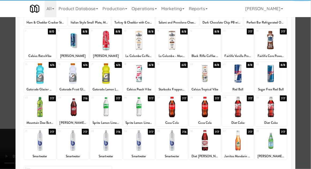
click at [101, 143] on div at bounding box center [106, 140] width 32 height 21
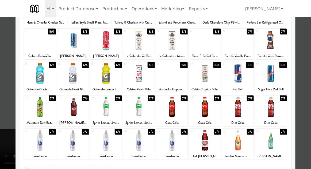
click at [307, 86] on div at bounding box center [155, 84] width 311 height 169
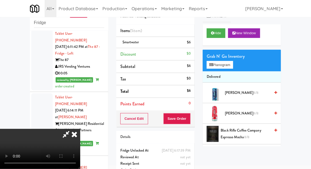
scroll to position [19, 0]
click at [190, 120] on button "Save Order" at bounding box center [176, 118] width 27 height 11
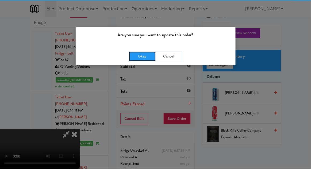
click at [147, 56] on button "Okay" at bounding box center [142, 57] width 27 height 10
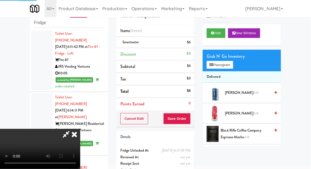
scroll to position [0, 0]
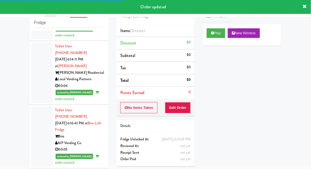
scroll to position [1599, 0]
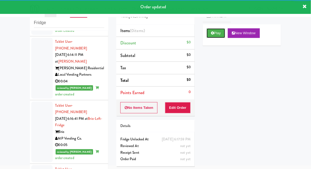
click at [213, 34] on icon at bounding box center [212, 32] width 3 height 3
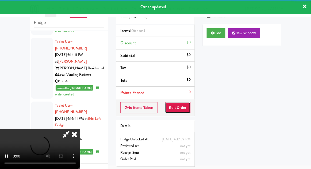
click at [185, 104] on button "Edit Order" at bounding box center [178, 107] width 26 height 11
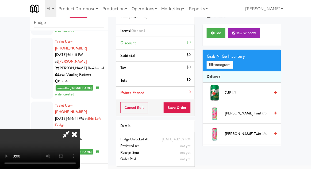
scroll to position [0, 0]
click at [229, 62] on button "Planogram" at bounding box center [219, 65] width 26 height 8
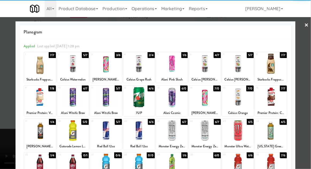
click at [174, 63] on div at bounding box center [172, 63] width 32 height 21
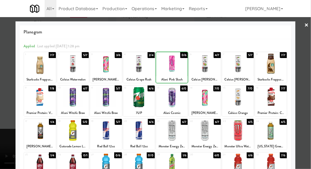
click at [309, 77] on div at bounding box center [155, 84] width 311 height 169
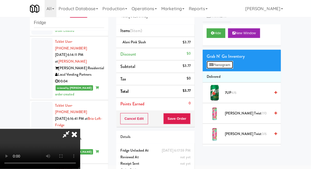
click at [231, 62] on button "Planogram" at bounding box center [219, 65] width 26 height 8
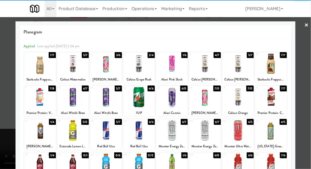
click at [106, 72] on div at bounding box center [106, 63] width 32 height 21
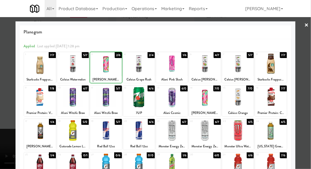
click at [309, 79] on div at bounding box center [155, 84] width 311 height 169
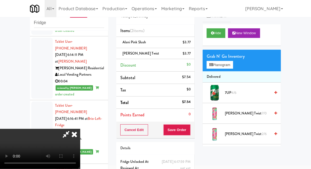
scroll to position [19, 0]
click at [190, 132] on button "Save Order" at bounding box center [176, 129] width 27 height 11
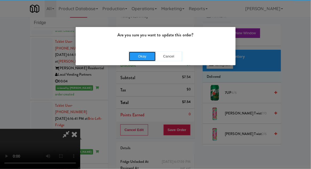
click at [134, 57] on button "Okay" at bounding box center [142, 57] width 27 height 10
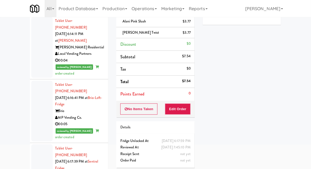
scroll to position [45, 0]
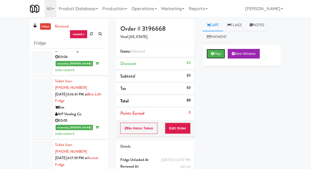
click at [213, 58] on button "Play" at bounding box center [215, 54] width 18 height 10
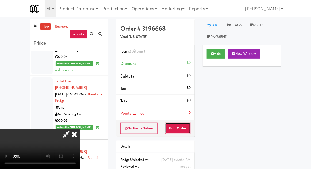
click at [177, 128] on button "Edit Order" at bounding box center [178, 128] width 26 height 11
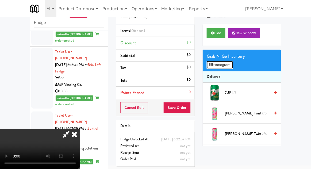
click at [230, 68] on button "Planogram" at bounding box center [219, 65] width 26 height 8
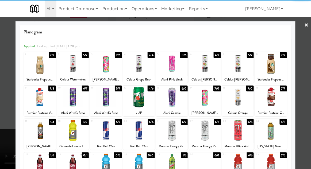
click at [176, 134] on div at bounding box center [172, 130] width 32 height 21
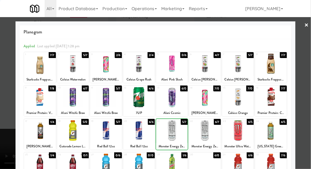
click at [310, 73] on div at bounding box center [155, 84] width 311 height 169
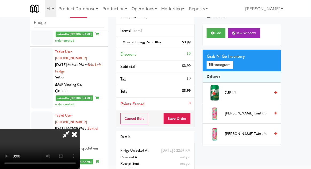
scroll to position [19, 0]
click at [189, 122] on button "Save Order" at bounding box center [176, 118] width 27 height 11
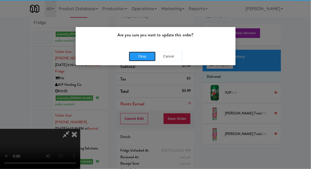
click at [139, 55] on button "Okay" at bounding box center [142, 57] width 27 height 10
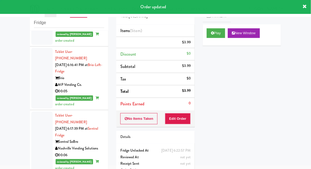
scroll to position [0, 0]
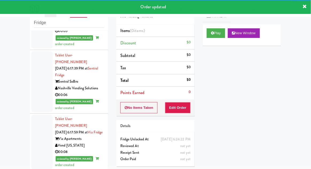
scroll to position [1713, 0]
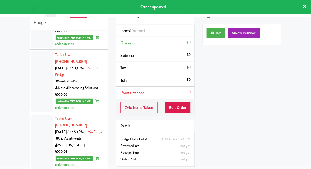
click at [204, 36] on div "Play New Window" at bounding box center [241, 34] width 78 height 21
click at [209, 36] on button "Play" at bounding box center [215, 33] width 18 height 10
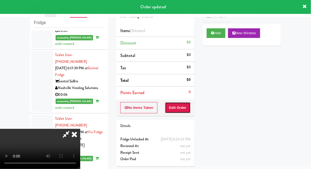
click at [178, 104] on button "Edit Order" at bounding box center [178, 107] width 26 height 11
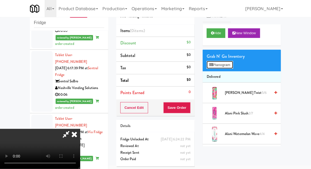
click at [232, 61] on button "Planogram" at bounding box center [219, 65] width 26 height 8
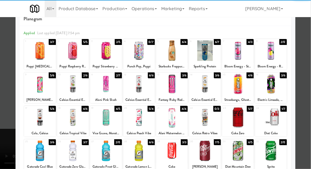
scroll to position [13, 0]
click at [278, 84] on div at bounding box center [271, 84] width 32 height 21
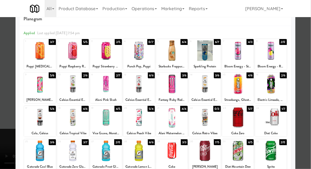
click at [303, 81] on div at bounding box center [155, 84] width 311 height 169
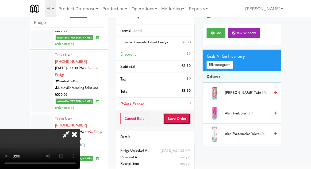
click at [189, 120] on button "Save Order" at bounding box center [176, 118] width 27 height 11
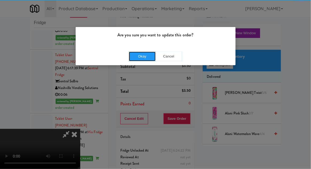
click at [142, 58] on button "Okay" at bounding box center [142, 57] width 27 height 10
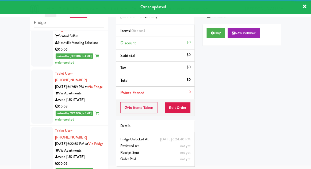
scroll to position [1771, 0]
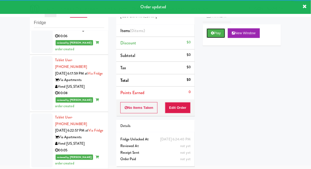
click at [210, 32] on button "Play" at bounding box center [215, 33] width 18 height 10
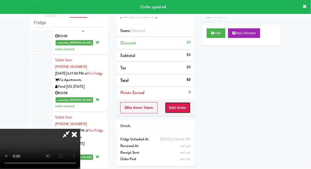
click at [185, 104] on button "Edit Order" at bounding box center [178, 107] width 26 height 11
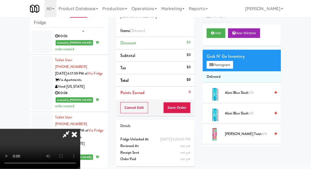
scroll to position [0, 0]
click at [230, 65] on button "Planogram" at bounding box center [219, 65] width 26 height 8
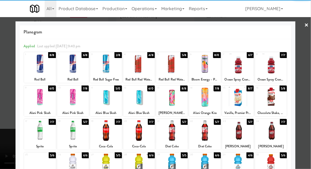
click at [106, 97] on div at bounding box center [106, 97] width 32 height 21
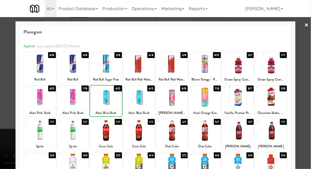
click at [309, 79] on div at bounding box center [155, 84] width 311 height 169
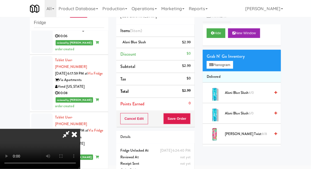
scroll to position [19, 0]
click at [189, 119] on button "Save Order" at bounding box center [176, 118] width 27 height 11
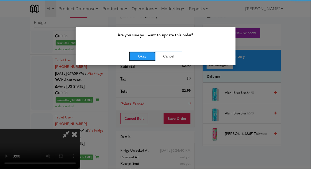
click at [134, 60] on button "Okay" at bounding box center [142, 57] width 27 height 10
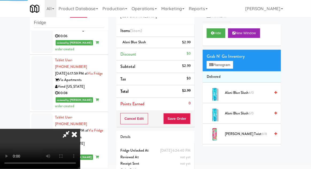
scroll to position [0, 0]
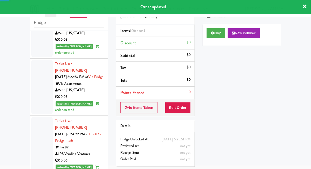
scroll to position [1828, 0]
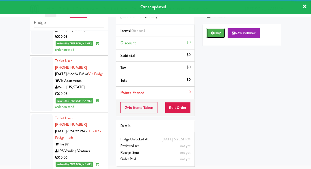
click at [216, 36] on button "Play" at bounding box center [215, 33] width 18 height 10
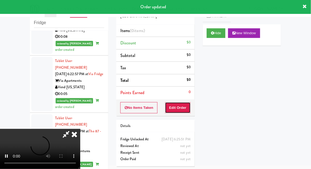
click at [182, 107] on button "Edit Order" at bounding box center [178, 107] width 26 height 11
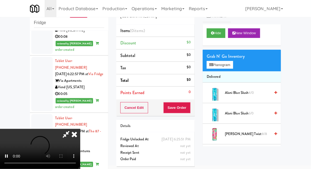
scroll to position [0, 0]
click at [232, 65] on button "Planogram" at bounding box center [219, 65] width 26 height 8
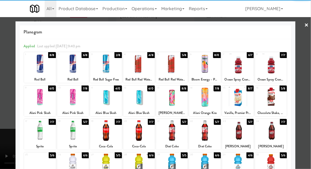
click at [105, 100] on div at bounding box center [106, 97] width 32 height 21
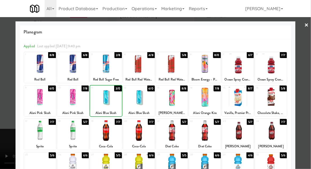
click at [309, 74] on div at bounding box center [155, 84] width 311 height 169
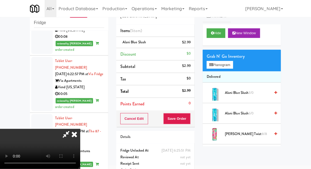
scroll to position [19, 0]
click at [190, 118] on button "Save Order" at bounding box center [176, 118] width 27 height 11
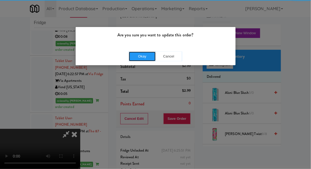
click at [137, 57] on button "Okay" at bounding box center [142, 57] width 27 height 10
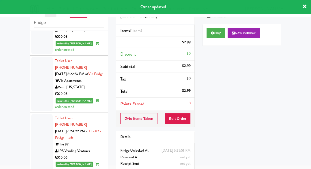
scroll to position [0, 0]
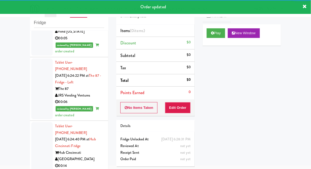
scroll to position [1883, 0]
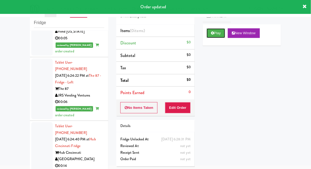
click at [214, 35] on button "Play" at bounding box center [215, 33] width 18 height 10
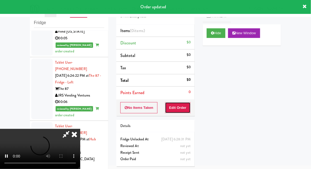
click at [185, 110] on button "Edit Order" at bounding box center [178, 107] width 26 height 11
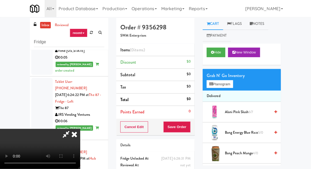
scroll to position [0, 0]
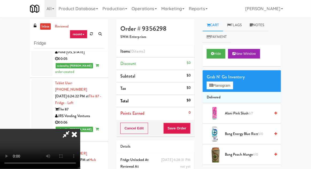
click at [309, 55] on div "inbox reviewed recent all unclear take inventory issue suspicious failed recent…" at bounding box center [155, 117] width 311 height 196
click at [228, 88] on button "Planogram" at bounding box center [219, 85] width 26 height 8
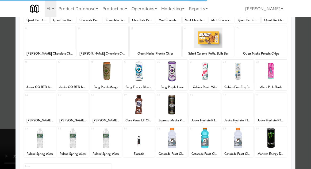
scroll to position [68, 0]
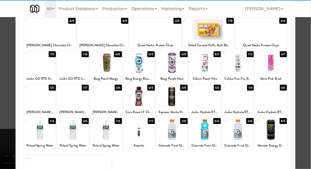
click at [268, 130] on div at bounding box center [271, 129] width 32 height 21
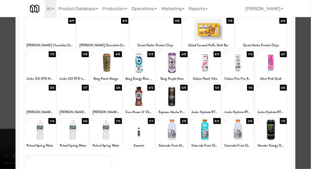
click at [309, 77] on div at bounding box center [155, 84] width 311 height 169
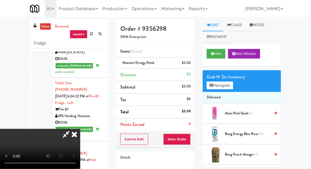
scroll to position [21, 0]
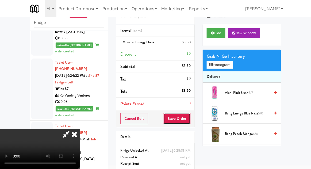
click at [190, 119] on button "Save Order" at bounding box center [176, 118] width 27 height 11
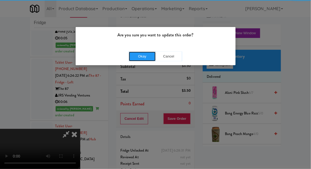
click at [140, 54] on button "Okay" at bounding box center [142, 57] width 27 height 10
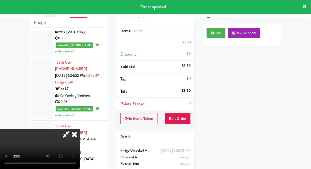
scroll to position [0, 0]
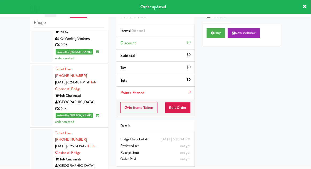
scroll to position [1941, 0]
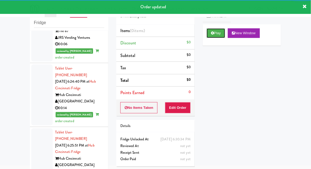
click at [211, 34] on icon at bounding box center [212, 32] width 3 height 3
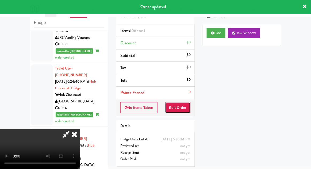
click at [183, 107] on button "Edit Order" at bounding box center [178, 107] width 26 height 11
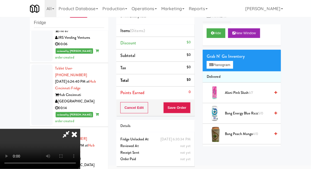
scroll to position [0, 0]
click at [231, 61] on button "Planogram" at bounding box center [219, 65] width 26 height 8
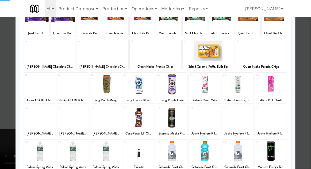
scroll to position [68, 0]
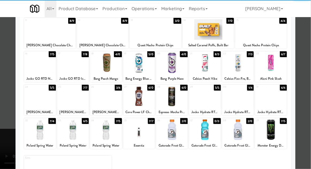
click at [36, 135] on div at bounding box center [40, 129] width 32 height 21
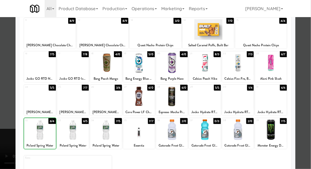
click at [309, 73] on div at bounding box center [155, 84] width 311 height 169
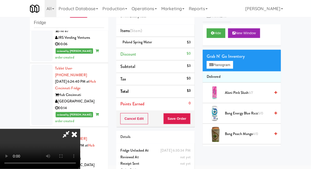
scroll to position [19, 0]
click at [189, 120] on button "Save Order" at bounding box center [176, 118] width 27 height 11
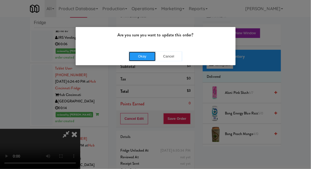
click at [140, 59] on button "Okay" at bounding box center [142, 57] width 27 height 10
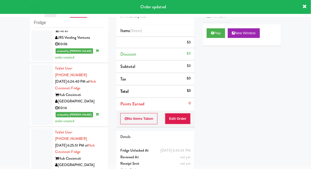
scroll to position [0, 0]
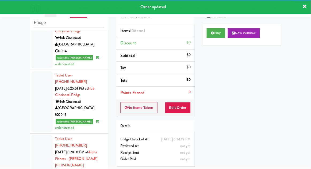
scroll to position [2003, 0]
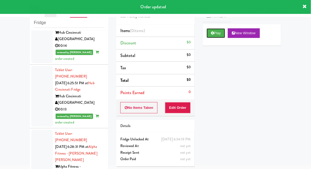
click at [215, 34] on button "Play" at bounding box center [215, 33] width 18 height 10
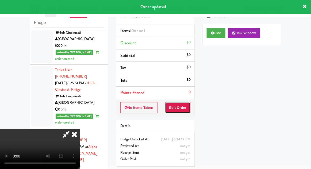
click at [180, 104] on button "Edit Order" at bounding box center [178, 107] width 26 height 11
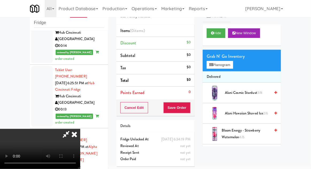
scroll to position [0, 0]
click at [232, 63] on button "Planogram" at bounding box center [219, 65] width 26 height 8
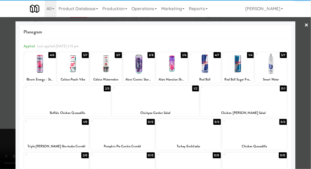
click at [273, 69] on div at bounding box center [271, 63] width 32 height 21
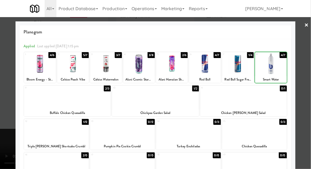
click at [305, 65] on div at bounding box center [155, 84] width 311 height 169
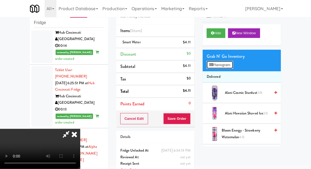
click at [229, 65] on button "Planogram" at bounding box center [219, 65] width 26 height 8
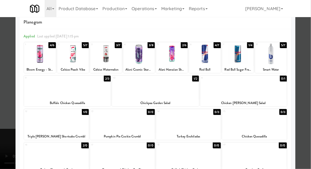
scroll to position [18, 0]
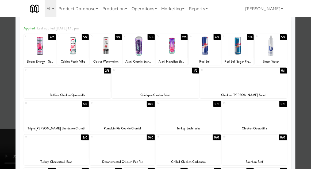
click at [44, 148] on div at bounding box center [56, 146] width 65 height 21
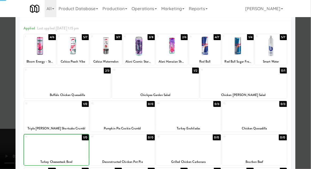
click at [308, 74] on div at bounding box center [155, 84] width 311 height 169
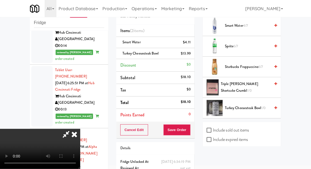
scroll to position [494, 0]
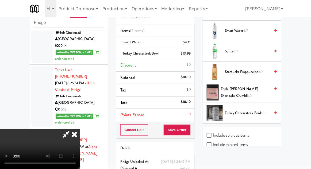
click at [255, 87] on span "Triple [PERSON_NAME] Shortcake Crumbl 1/0" at bounding box center [245, 92] width 49 height 13
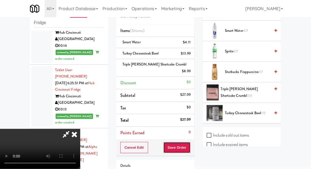
click at [189, 142] on button "Save Order" at bounding box center [176, 147] width 27 height 11
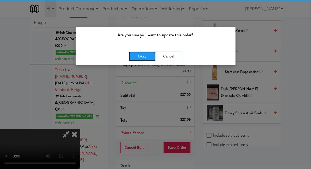
click at [137, 58] on button "Okay" at bounding box center [142, 57] width 27 height 10
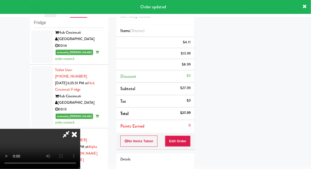
scroll to position [0, 0]
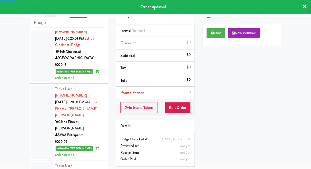
scroll to position [2054, 0]
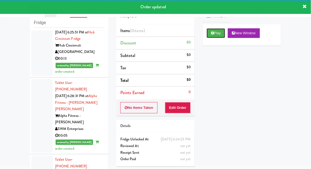
click at [218, 32] on button "Play" at bounding box center [215, 33] width 18 height 10
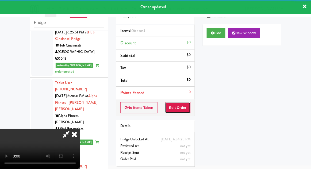
click at [181, 109] on button "Edit Order" at bounding box center [178, 107] width 26 height 11
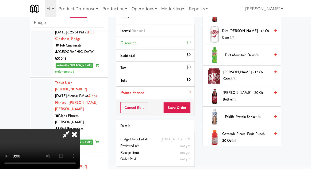
scroll to position [266, 0]
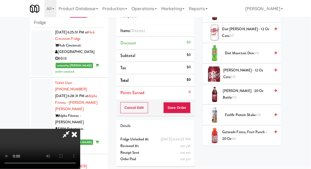
click at [257, 91] on span "[PERSON_NAME] - 20 oz Bottle 7/5" at bounding box center [246, 94] width 47 height 13
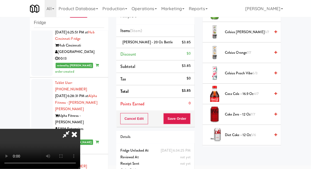
scroll to position [0, 0]
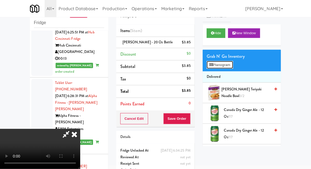
click at [228, 68] on button "Planogram" at bounding box center [219, 65] width 26 height 8
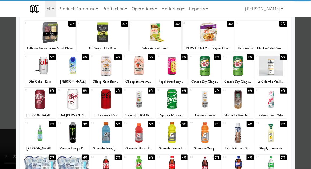
scroll to position [32, 0]
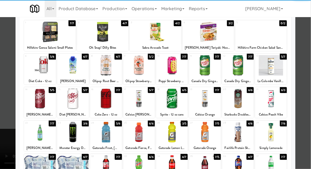
click at [103, 130] on div at bounding box center [106, 132] width 32 height 21
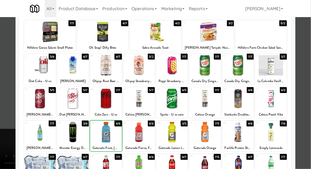
click at [310, 68] on div at bounding box center [155, 84] width 311 height 169
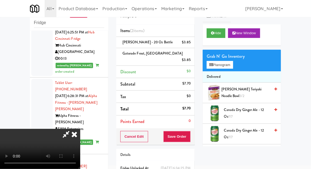
scroll to position [24, 0]
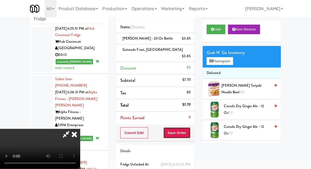
click at [189, 129] on button "Save Order" at bounding box center [176, 132] width 27 height 11
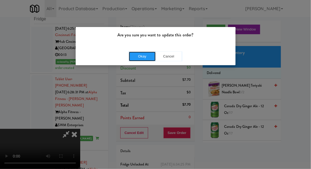
click at [136, 60] on button "Okay" at bounding box center [142, 57] width 27 height 10
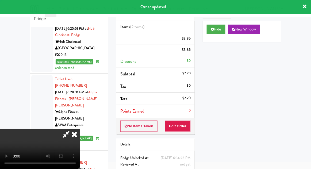
scroll to position [0, 0]
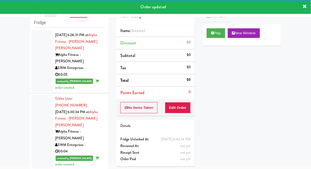
scroll to position [2114, 0]
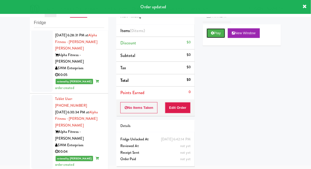
click at [214, 33] on button "Play" at bounding box center [215, 33] width 18 height 10
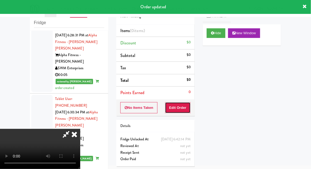
click at [185, 109] on button "Edit Order" at bounding box center [178, 107] width 26 height 11
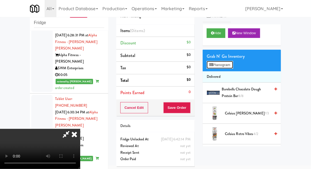
click at [232, 68] on button "Planogram" at bounding box center [219, 65] width 26 height 8
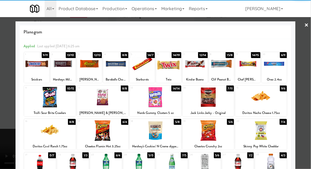
click at [157, 106] on div at bounding box center [156, 97] width 52 height 21
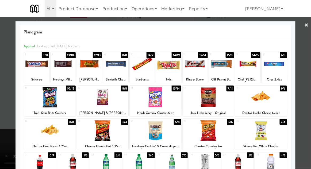
click at [309, 65] on div at bounding box center [155, 84] width 311 height 169
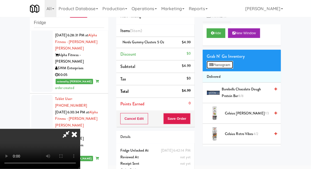
click at [232, 64] on button "Planogram" at bounding box center [219, 65] width 26 height 8
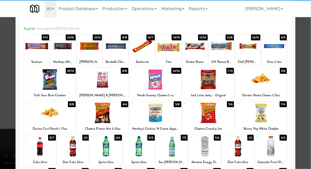
scroll to position [28, 0]
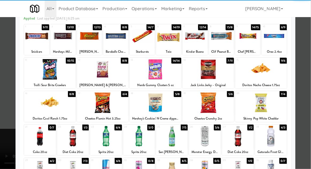
click at [38, 138] on div at bounding box center [40, 136] width 32 height 21
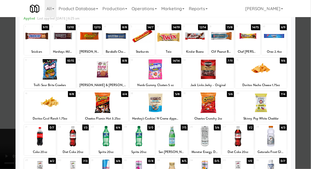
click at [308, 69] on div at bounding box center [155, 84] width 311 height 169
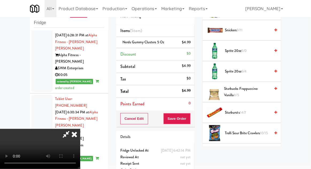
scroll to position [628, 0]
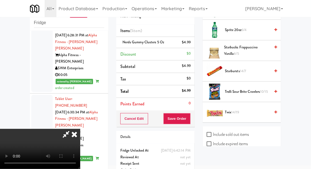
click at [245, 130] on label "Include sold out items" at bounding box center [227, 134] width 42 height 8
click at [213, 132] on input "Include sold out items" at bounding box center [209, 134] width 6 height 4
checkbox input "true"
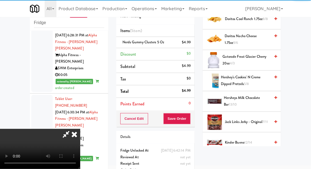
scroll to position [0, 0]
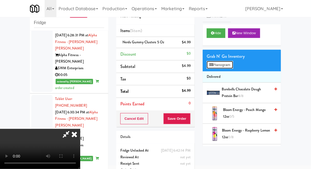
click at [232, 67] on button "Planogram" at bounding box center [219, 65] width 26 height 8
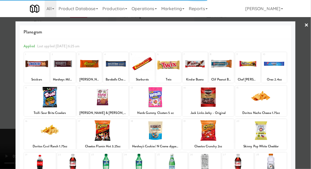
scroll to position [35, 0]
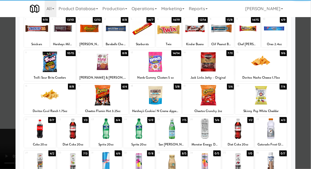
click at [40, 131] on div at bounding box center [40, 128] width 32 height 21
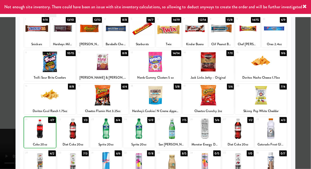
click at [309, 66] on div at bounding box center [155, 84] width 311 height 169
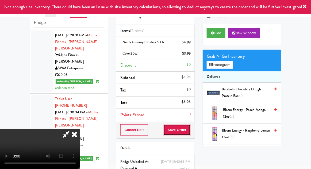
click at [188, 132] on button "Save Order" at bounding box center [176, 129] width 27 height 11
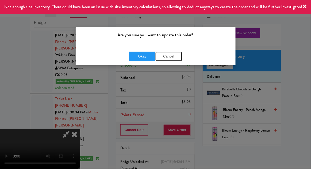
click at [162, 60] on button "Cancel" at bounding box center [168, 57] width 27 height 10
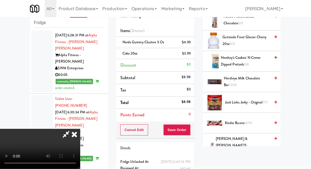
scroll to position [381, 0]
click at [257, 77] on span "Hersheys Milk Chocolate Bar 13/10" at bounding box center [247, 81] width 46 height 13
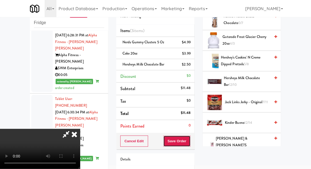
click at [190, 143] on button "Save Order" at bounding box center [176, 140] width 27 height 11
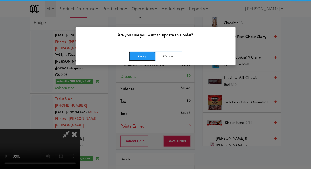
click at [142, 56] on button "Okay" at bounding box center [142, 57] width 27 height 10
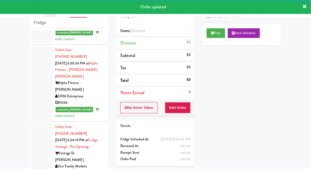
scroll to position [2176, 0]
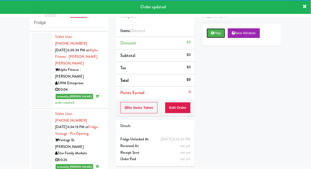
click at [214, 34] on button "Play" at bounding box center [215, 33] width 18 height 10
click at [184, 108] on button "Edit Order" at bounding box center [178, 107] width 26 height 11
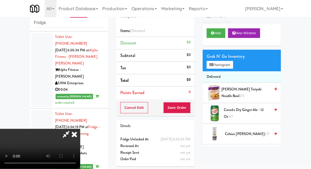
scroll to position [0, 0]
click at [233, 61] on button "Planogram" at bounding box center [219, 65] width 26 height 8
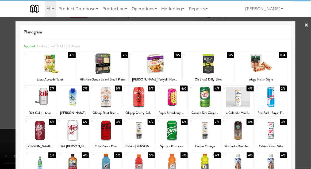
click at [45, 66] on div at bounding box center [50, 63] width 52 height 21
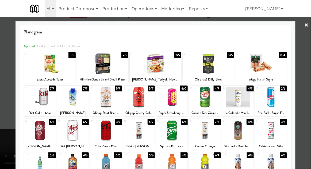
click at [310, 61] on div at bounding box center [155, 84] width 311 height 169
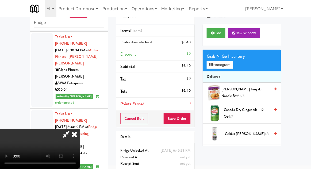
scroll to position [19, 0]
click at [187, 119] on button "Save Order" at bounding box center [176, 118] width 27 height 11
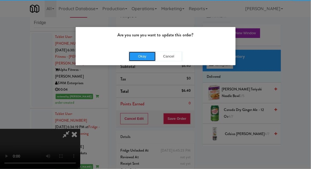
click at [139, 56] on button "Okay" at bounding box center [142, 57] width 27 height 10
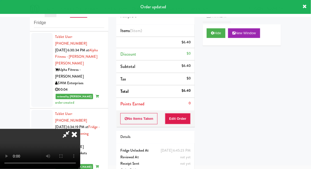
scroll to position [0, 0]
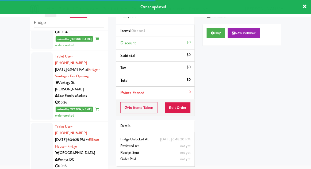
scroll to position [2234, 0]
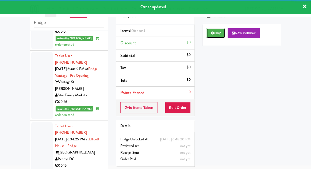
click at [214, 34] on button "Play" at bounding box center [215, 33] width 18 height 10
click at [186, 102] on button "Edit Order" at bounding box center [178, 107] width 26 height 11
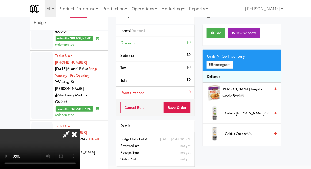
scroll to position [0, 0]
click at [233, 64] on button "Planogram" at bounding box center [219, 65] width 26 height 8
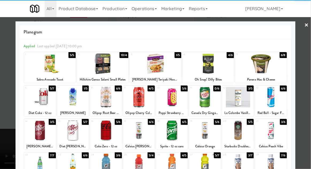
click at [142, 132] on div at bounding box center [139, 130] width 32 height 21
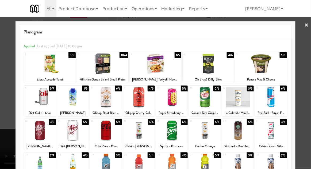
click at [308, 69] on div at bounding box center [155, 84] width 311 height 169
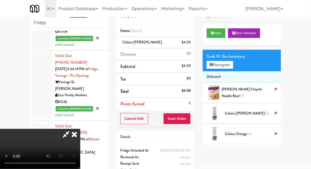
scroll to position [19, 0]
click at [190, 123] on button "Save Order" at bounding box center [176, 118] width 27 height 11
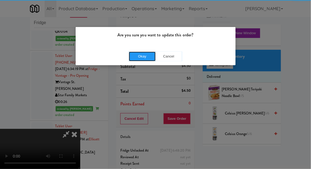
click at [140, 60] on button "Okay" at bounding box center [142, 57] width 27 height 10
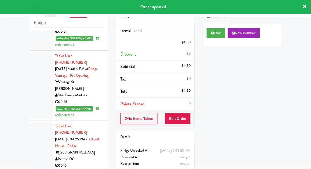
scroll to position [0, 0]
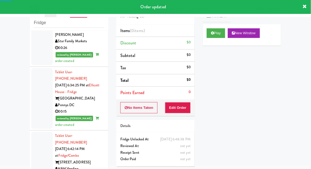
scroll to position [2290, 0]
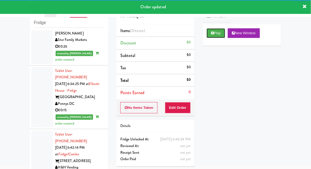
click at [216, 37] on button "Play" at bounding box center [215, 33] width 18 height 10
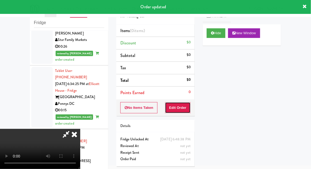
click at [183, 103] on button "Edit Order" at bounding box center [178, 107] width 26 height 11
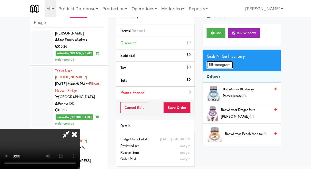
click at [231, 63] on button "Planogram" at bounding box center [219, 65] width 26 height 8
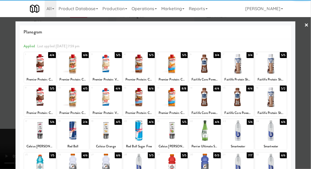
click at [239, 132] on div at bounding box center [238, 130] width 32 height 21
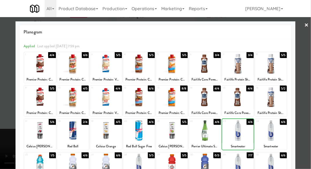
click at [309, 71] on div at bounding box center [155, 84] width 311 height 169
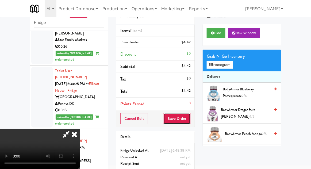
click at [190, 122] on button "Save Order" at bounding box center [176, 118] width 27 height 11
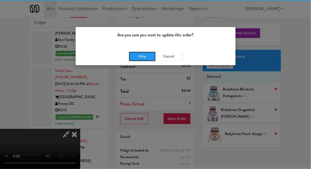
click at [140, 58] on button "Okay" at bounding box center [142, 57] width 27 height 10
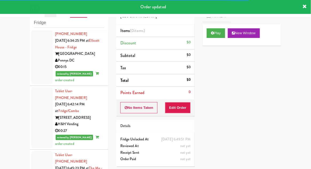
scroll to position [2346, 0]
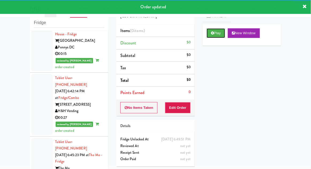
click at [212, 37] on button "Play" at bounding box center [215, 33] width 18 height 10
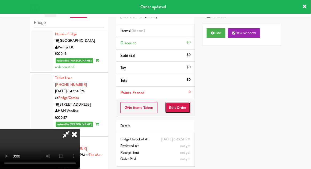
click at [181, 108] on button "Edit Order" at bounding box center [178, 107] width 26 height 11
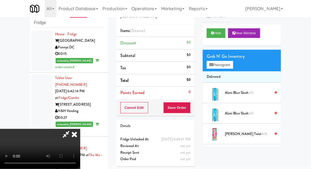
scroll to position [0, 0]
click at [232, 65] on button "Planogram" at bounding box center [219, 65] width 26 height 8
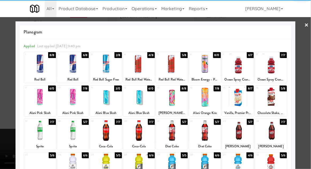
click at [205, 128] on div at bounding box center [205, 130] width 32 height 21
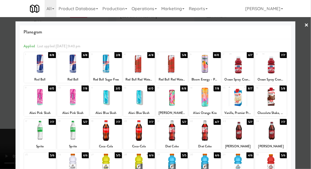
click at [309, 69] on div at bounding box center [155, 84] width 311 height 169
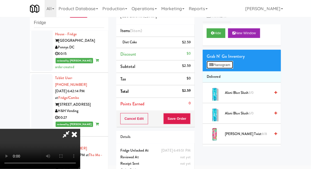
click at [230, 67] on button "Planogram" at bounding box center [219, 65] width 26 height 8
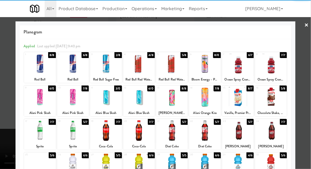
click at [308, 76] on div at bounding box center [155, 84] width 311 height 169
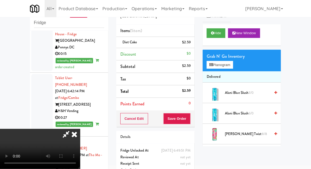
scroll to position [19, 0]
click at [188, 116] on button "Save Order" at bounding box center [176, 118] width 27 height 11
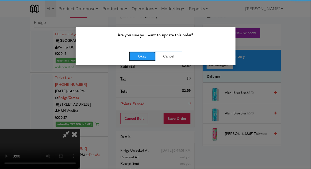
click at [149, 58] on button "Okay" at bounding box center [142, 57] width 27 height 10
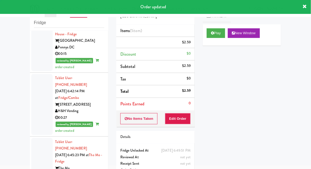
scroll to position [0, 0]
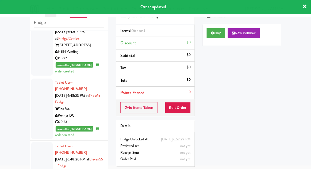
scroll to position [2406, 0]
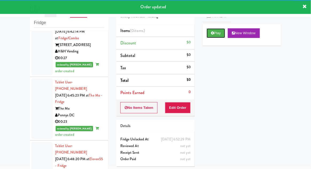
click at [209, 33] on button "Play" at bounding box center [215, 33] width 18 height 10
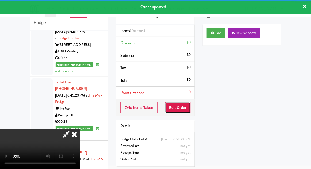
click at [181, 108] on button "Edit Order" at bounding box center [178, 107] width 26 height 11
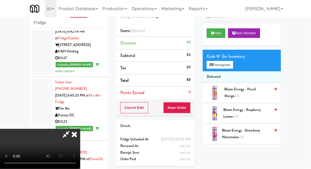
scroll to position [0, 0]
click at [233, 66] on button "Planogram" at bounding box center [219, 65] width 26 height 8
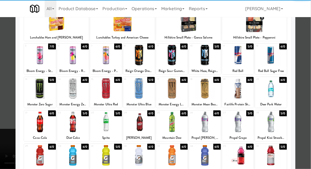
scroll to position [42, 0]
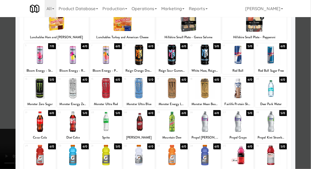
click at [241, 119] on div at bounding box center [238, 121] width 32 height 21
click at [310, 73] on div at bounding box center [155, 84] width 311 height 169
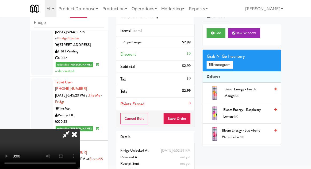
scroll to position [19, 0]
click at [193, 117] on div "Cancel Edit Save Order" at bounding box center [155, 118] width 78 height 17
click at [190, 121] on button "Save Order" at bounding box center [176, 118] width 27 height 11
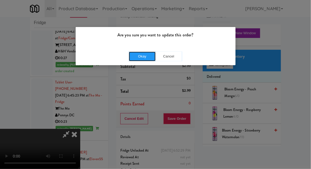
click at [146, 58] on button "Okay" at bounding box center [142, 57] width 27 height 10
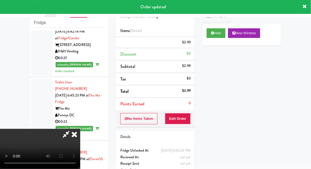
scroll to position [0, 0]
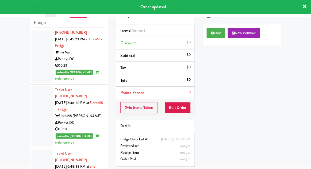
scroll to position [2462, 0]
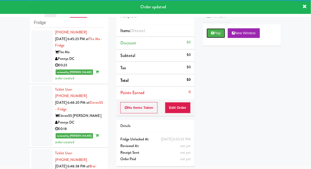
click at [211, 36] on button "Play" at bounding box center [215, 33] width 18 height 10
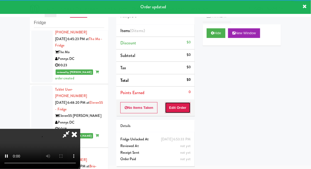
click at [178, 104] on button "Edit Order" at bounding box center [178, 107] width 26 height 11
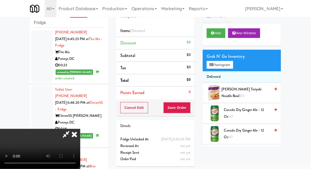
scroll to position [0, 0]
click at [231, 65] on button "Planogram" at bounding box center [219, 65] width 26 height 8
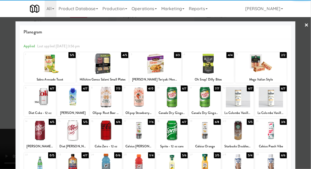
click at [71, 99] on div at bounding box center [73, 97] width 32 height 21
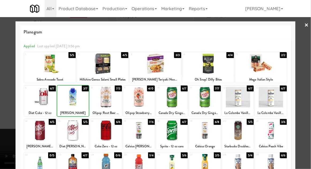
click at [309, 66] on div at bounding box center [155, 84] width 311 height 169
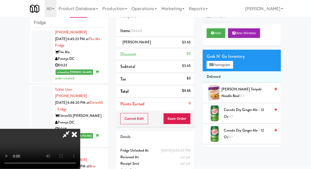
scroll to position [19, 0]
click at [188, 117] on button "Save Order" at bounding box center [176, 118] width 27 height 11
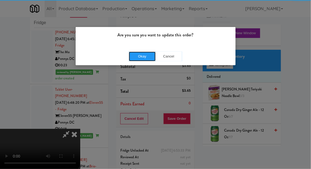
click at [139, 54] on button "Okay" at bounding box center [142, 57] width 27 height 10
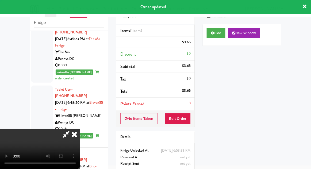
scroll to position [0, 0]
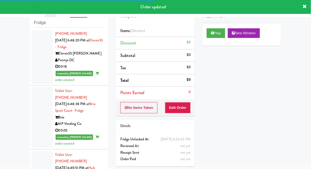
scroll to position [2525, 0]
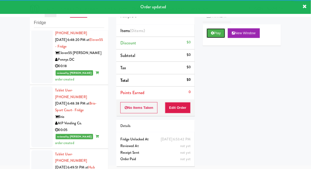
click at [213, 35] on button "Play" at bounding box center [215, 33] width 18 height 10
click at [181, 105] on button "Edit Order" at bounding box center [178, 107] width 26 height 11
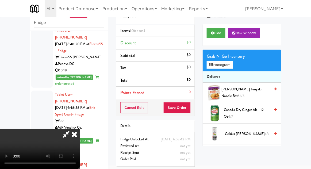
scroll to position [0, 0]
click at [227, 65] on button "Planogram" at bounding box center [219, 65] width 26 height 8
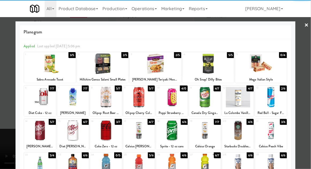
click at [239, 129] on div at bounding box center [238, 130] width 32 height 21
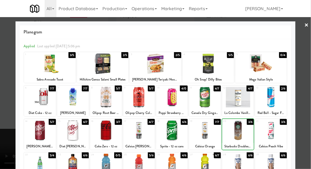
click at [308, 72] on div at bounding box center [155, 84] width 311 height 169
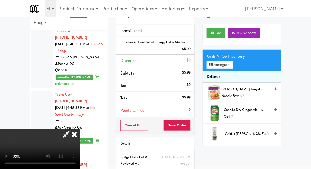
scroll to position [19, 0]
click at [189, 127] on button "Save Order" at bounding box center [176, 125] width 27 height 11
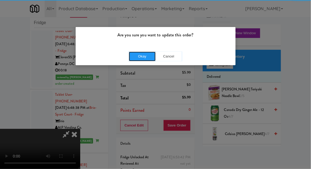
click at [147, 58] on button "Okay" at bounding box center [142, 57] width 27 height 10
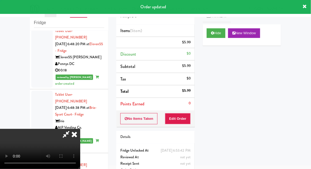
scroll to position [0, 0]
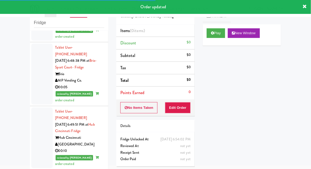
scroll to position [2571, 0]
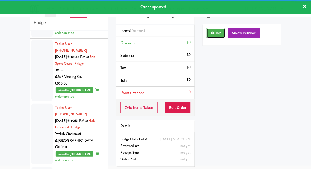
click at [210, 34] on button "Play" at bounding box center [215, 33] width 18 height 10
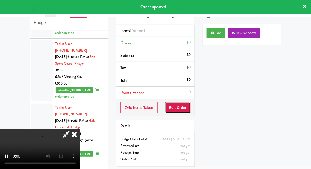
click at [183, 106] on button "Edit Order" at bounding box center [178, 107] width 26 height 11
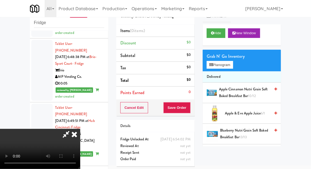
scroll to position [19, 0]
click at [226, 68] on button "Planogram" at bounding box center [219, 65] width 26 height 8
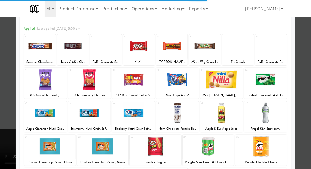
scroll to position [37, 0]
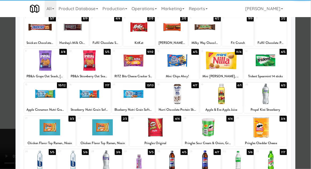
click at [73, 163] on div at bounding box center [73, 160] width 32 height 21
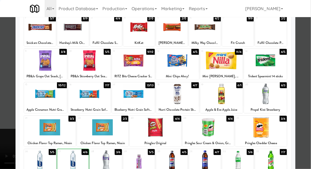
click at [309, 73] on div at bounding box center [155, 84] width 311 height 169
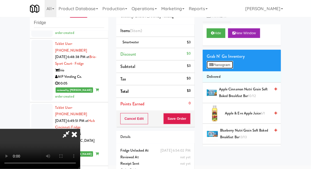
click at [229, 65] on button "Planogram" at bounding box center [219, 65] width 26 height 8
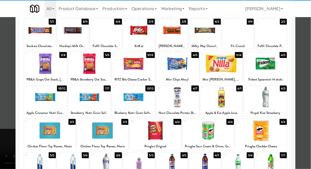
scroll to position [35, 0]
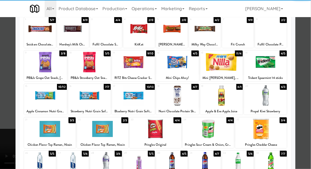
click at [72, 165] on div at bounding box center [73, 162] width 32 height 21
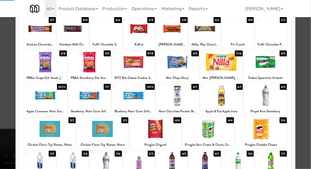
click at [307, 73] on div at bounding box center [155, 84] width 311 height 169
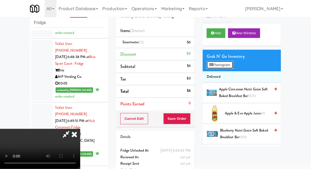
click at [232, 68] on button "Planogram" at bounding box center [219, 65] width 26 height 8
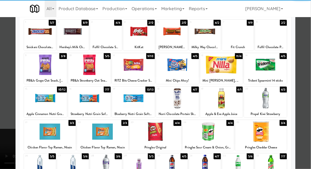
scroll to position [33, 0]
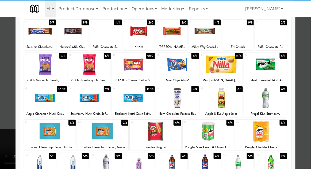
click at [72, 165] on div at bounding box center [73, 164] width 32 height 21
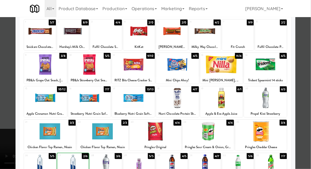
click at [309, 71] on div at bounding box center [155, 84] width 311 height 169
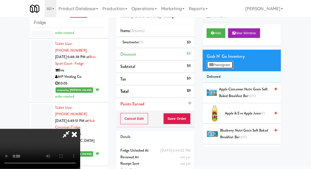
click at [233, 67] on button "Planogram" at bounding box center [219, 65] width 26 height 8
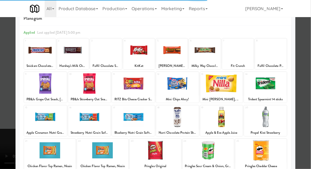
scroll to position [36, 0]
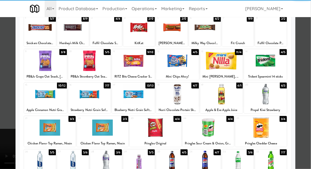
click at [68, 164] on div at bounding box center [73, 161] width 32 height 21
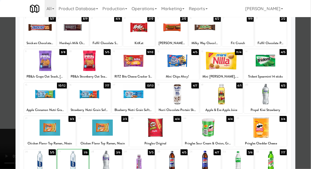
click at [308, 70] on div at bounding box center [155, 84] width 311 height 169
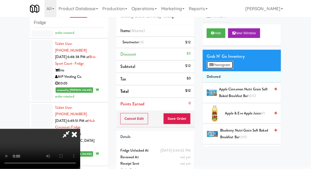
click at [230, 65] on button "Planogram" at bounding box center [219, 65] width 26 height 8
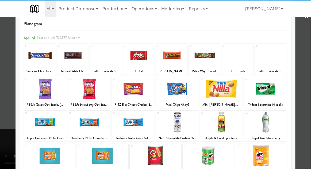
scroll to position [33, 0]
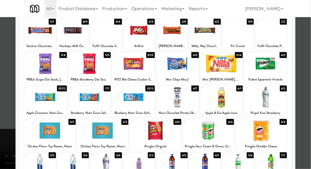
click at [45, 97] on div at bounding box center [45, 97] width 43 height 21
click at [308, 76] on div at bounding box center [155, 84] width 311 height 169
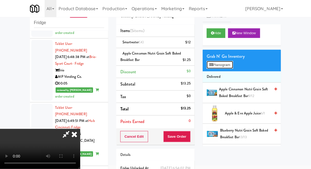
click at [229, 65] on button "Planogram" at bounding box center [219, 65] width 26 height 8
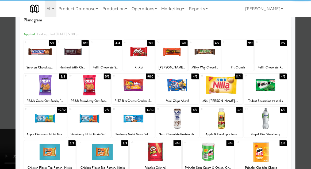
scroll to position [30, 0]
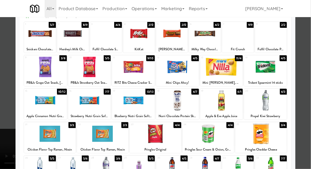
click at [307, 69] on div at bounding box center [155, 84] width 311 height 169
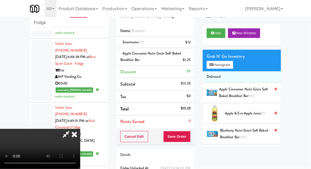
scroll to position [31, 0]
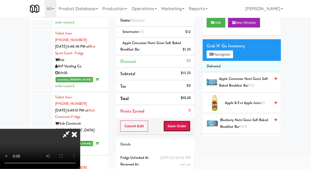
click at [190, 128] on button "Save Order" at bounding box center [176, 125] width 27 height 11
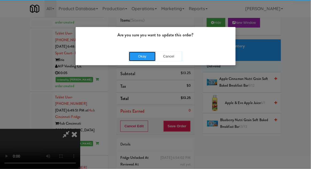
click at [134, 54] on button "Okay" at bounding box center [142, 57] width 27 height 10
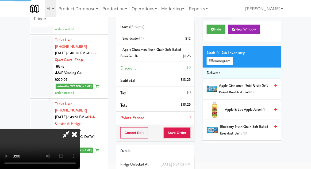
scroll to position [0, 0]
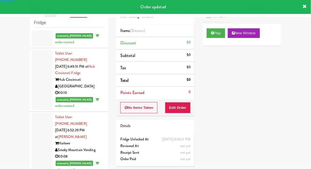
scroll to position [2626, 0]
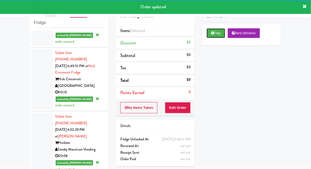
click at [206, 35] on button "Play" at bounding box center [215, 33] width 18 height 10
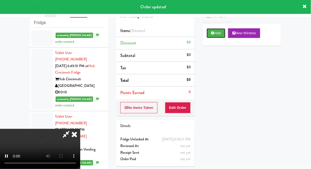
click at [209, 36] on button "Hide" at bounding box center [215, 33] width 19 height 10
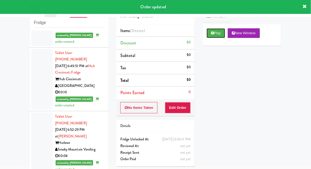
click at [211, 35] on button "Play" at bounding box center [215, 33] width 18 height 10
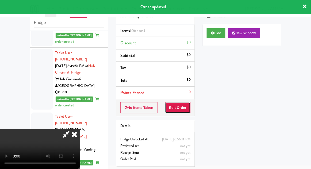
click at [180, 107] on button "Edit Order" at bounding box center [178, 107] width 26 height 11
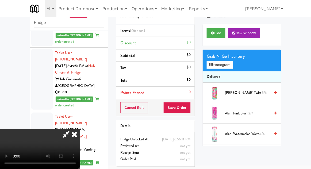
click at [237, 67] on div "Grab N' Go Inventory Planogram" at bounding box center [241, 61] width 78 height 22
click at [233, 64] on button "Planogram" at bounding box center [219, 65] width 26 height 8
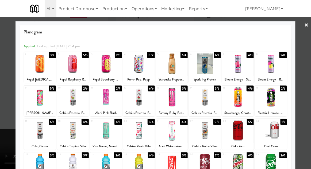
click at [72, 133] on div at bounding box center [73, 130] width 32 height 21
click at [308, 71] on div at bounding box center [155, 84] width 311 height 169
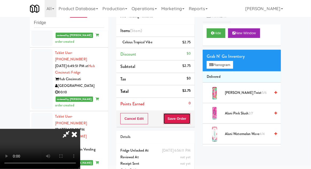
click at [189, 117] on button "Save Order" at bounding box center [176, 118] width 27 height 11
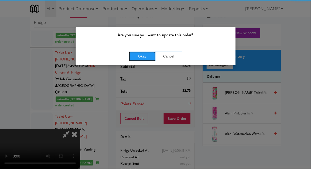
click at [139, 60] on button "Okay" at bounding box center [142, 57] width 27 height 10
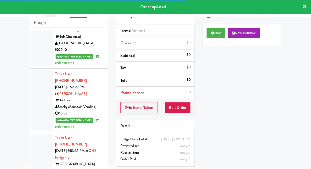
scroll to position [2671, 0]
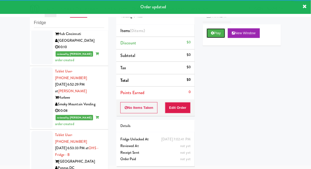
click at [217, 31] on button "Play" at bounding box center [215, 33] width 18 height 10
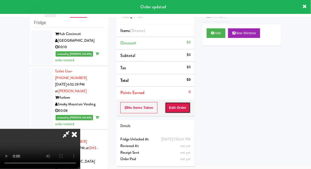
click at [179, 109] on button "Edit Order" at bounding box center [178, 107] width 26 height 11
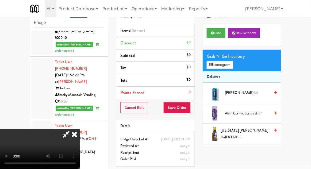
scroll to position [0, 0]
click at [231, 65] on button "Planogram" at bounding box center [219, 65] width 26 height 8
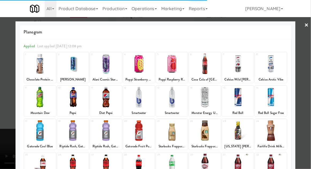
scroll to position [26, 0]
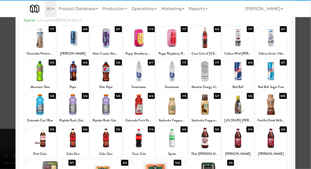
click at [98, 106] on div at bounding box center [106, 104] width 32 height 21
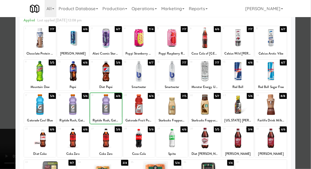
click at [307, 68] on div at bounding box center [155, 84] width 311 height 169
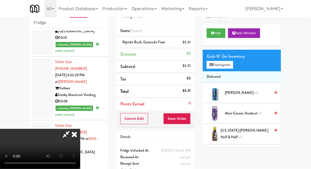
click at [193, 41] on li "Riptide Rush, Gatorade Frost $3.31" at bounding box center [155, 42] width 78 height 11
click at [192, 44] on icon at bounding box center [191, 43] width 3 height 3
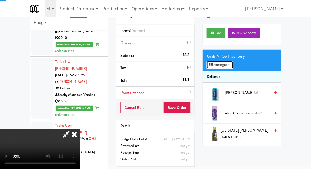
click at [233, 64] on button "Planogram" at bounding box center [219, 65] width 26 height 8
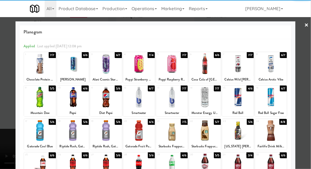
click at [103, 130] on div at bounding box center [106, 130] width 32 height 21
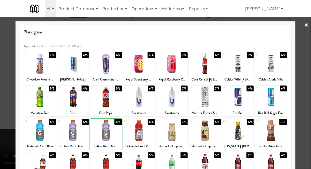
click at [310, 75] on div at bounding box center [155, 84] width 311 height 169
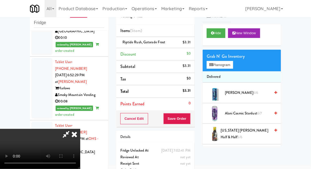
scroll to position [19, 0]
click at [189, 119] on button "Save Order" at bounding box center [176, 118] width 27 height 11
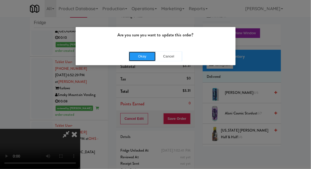
click at [143, 53] on button "Okay" at bounding box center [142, 57] width 27 height 10
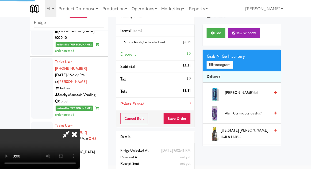
scroll to position [0, 0]
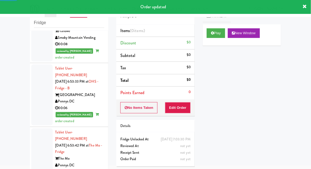
scroll to position [2739, 0]
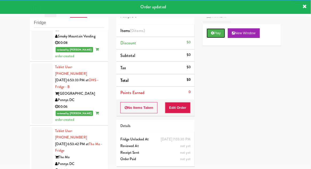
click at [207, 36] on button "Play" at bounding box center [215, 33] width 18 height 10
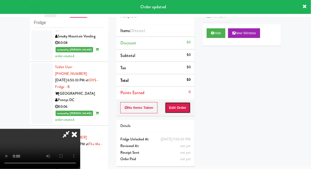
click at [182, 104] on button "Edit Order" at bounding box center [178, 107] width 26 height 11
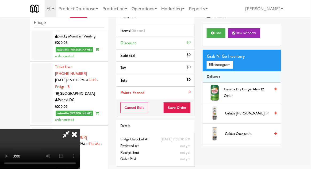
scroll to position [0, 0]
click at [233, 67] on button "Planogram" at bounding box center [219, 65] width 26 height 8
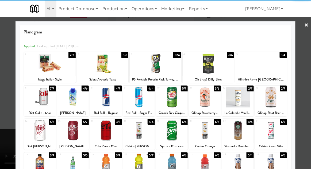
click at [204, 98] on div at bounding box center [205, 97] width 32 height 21
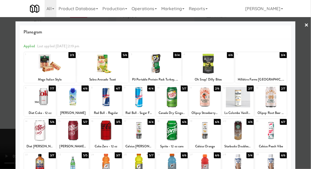
click at [308, 66] on div at bounding box center [155, 84] width 311 height 169
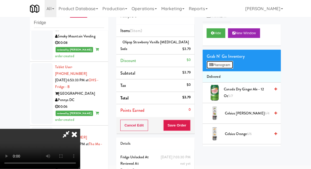
click at [229, 64] on button "Planogram" at bounding box center [219, 65] width 26 height 8
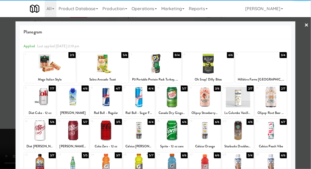
click at [273, 100] on div at bounding box center [271, 97] width 32 height 21
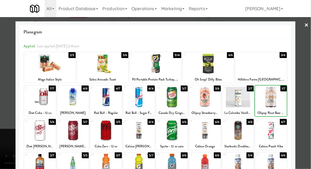
click at [302, 91] on div at bounding box center [155, 84] width 311 height 169
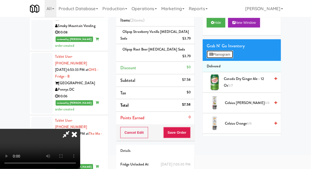
click at [229, 57] on button "Planogram" at bounding box center [219, 54] width 26 height 8
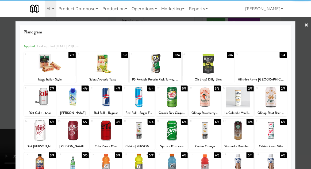
click at [103, 136] on div at bounding box center [106, 130] width 32 height 21
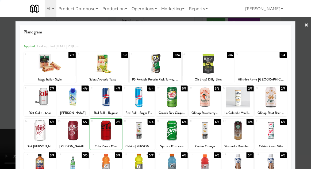
click at [309, 71] on div at bounding box center [155, 84] width 311 height 169
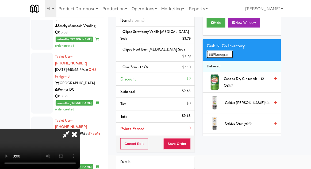
click at [228, 54] on button "Planogram" at bounding box center [219, 54] width 26 height 8
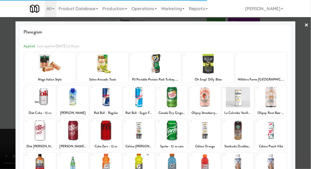
scroll to position [34, 0]
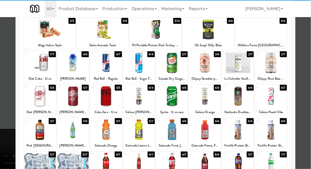
click at [73, 76] on div "[PERSON_NAME]" at bounding box center [73, 78] width 30 height 7
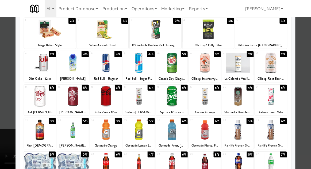
click at [75, 60] on div at bounding box center [73, 63] width 32 height 21
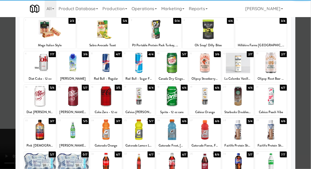
click at [309, 75] on div at bounding box center [155, 84] width 311 height 169
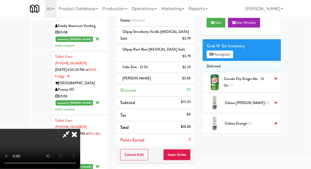
scroll to position [19, 0]
click at [189, 151] on button "Save Order" at bounding box center [176, 154] width 27 height 11
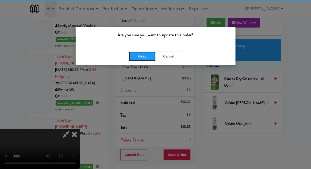
click at [138, 59] on button "Okay" at bounding box center [142, 57] width 27 height 10
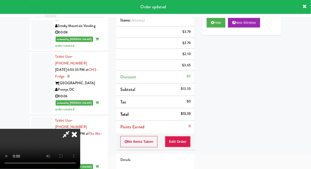
scroll to position [0, 0]
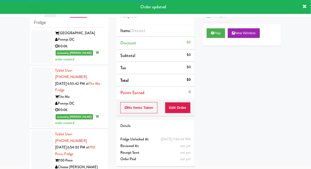
scroll to position [2800, 0]
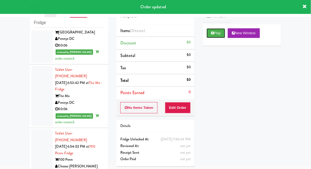
click at [208, 37] on button "Play" at bounding box center [215, 33] width 18 height 10
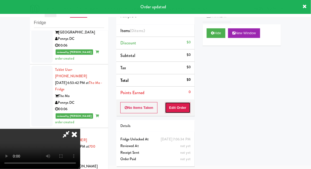
click at [180, 106] on button "Edit Order" at bounding box center [178, 107] width 26 height 11
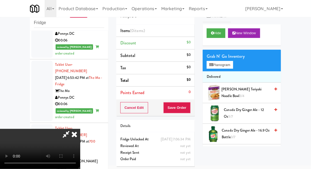
scroll to position [0, 0]
click at [227, 61] on button "Planogram" at bounding box center [219, 65] width 26 height 8
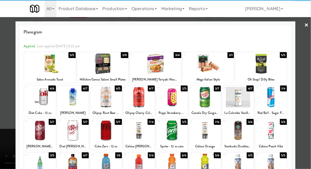
click at [38, 97] on div at bounding box center [40, 97] width 32 height 21
click at [308, 73] on div at bounding box center [155, 84] width 311 height 169
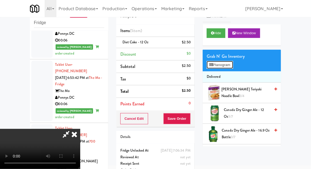
click at [229, 61] on button "Planogram" at bounding box center [219, 65] width 26 height 8
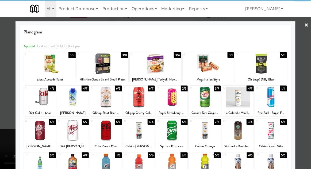
click at [41, 97] on div at bounding box center [40, 97] width 32 height 21
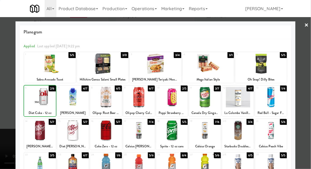
click at [309, 71] on div at bounding box center [155, 84] width 311 height 169
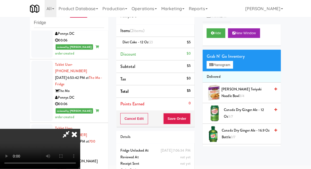
scroll to position [19, 0]
click at [188, 118] on button "Save Order" at bounding box center [176, 118] width 27 height 11
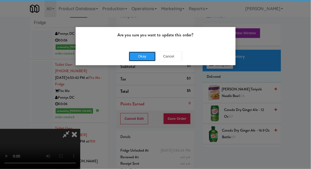
click at [143, 60] on button "Okay" at bounding box center [142, 57] width 27 height 10
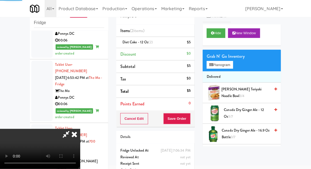
scroll to position [0, 0]
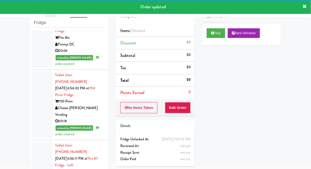
scroll to position [2859, 0]
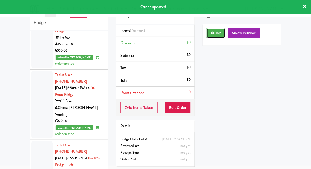
click at [213, 36] on button "Play" at bounding box center [215, 33] width 18 height 10
click at [181, 111] on button "Edit Order" at bounding box center [178, 107] width 26 height 11
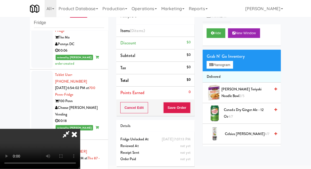
scroll to position [19, 0]
click at [233, 61] on button "Planogram" at bounding box center [219, 65] width 26 height 8
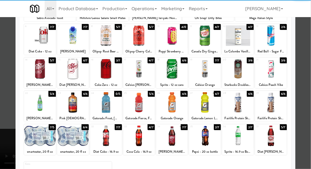
scroll to position [62, 0]
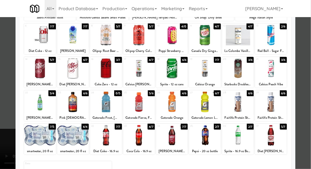
click at [173, 132] on div at bounding box center [172, 135] width 32 height 21
click at [309, 72] on div at bounding box center [155, 84] width 311 height 169
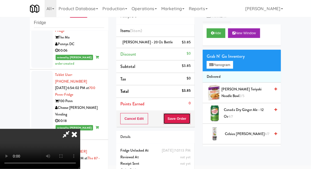
click at [190, 116] on button "Save Order" at bounding box center [176, 118] width 27 height 11
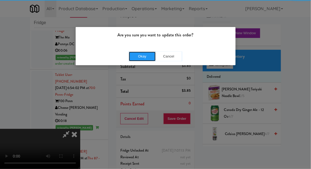
click at [136, 54] on button "Okay" at bounding box center [142, 57] width 27 height 10
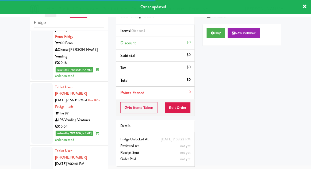
scroll to position [2917, 0]
click at [212, 35] on button "Play" at bounding box center [215, 33] width 18 height 10
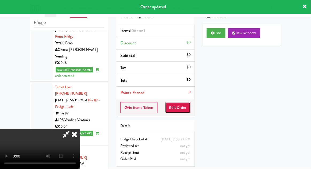
click at [184, 103] on button "Edit Order" at bounding box center [178, 107] width 26 height 11
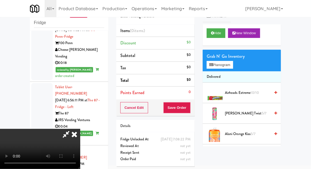
click at [233, 56] on div "Grab N' Go Inventory" at bounding box center [241, 56] width 70 height 8
click at [231, 65] on button "Planogram" at bounding box center [219, 65] width 26 height 8
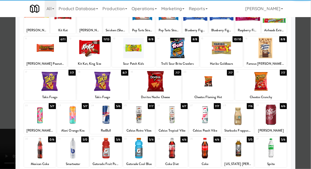
scroll to position [50, 0]
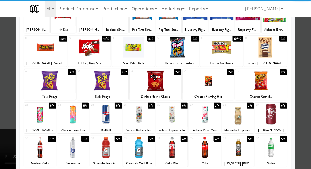
click at [267, 153] on div at bounding box center [271, 147] width 32 height 21
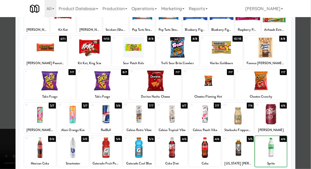
click at [310, 77] on div at bounding box center [155, 84] width 311 height 169
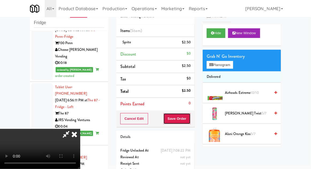
click at [190, 121] on button "Save Order" at bounding box center [176, 118] width 27 height 11
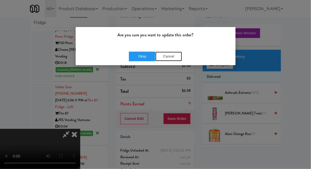
click at [168, 58] on button "Cancel" at bounding box center [168, 57] width 27 height 10
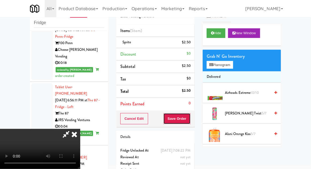
click at [189, 120] on button "Save Order" at bounding box center [176, 118] width 27 height 11
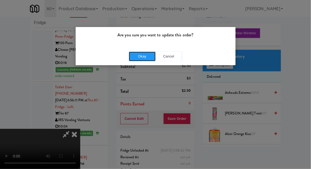
click at [138, 60] on button "Okay" at bounding box center [142, 57] width 27 height 10
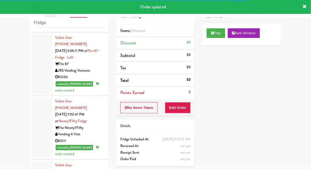
scroll to position [2979, 0]
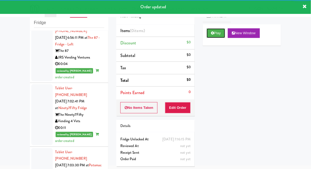
click at [208, 37] on button "Play" at bounding box center [215, 33] width 18 height 10
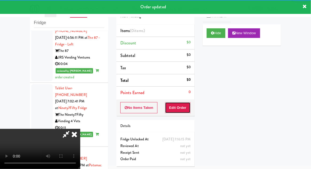
click at [181, 104] on button "Edit Order" at bounding box center [178, 107] width 26 height 11
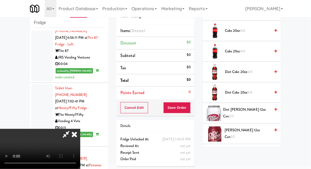
scroll to position [191, 0]
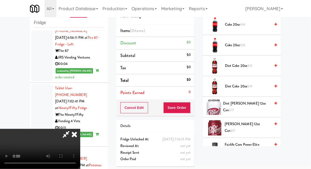
click at [252, 100] on li "Diet [PERSON_NAME] 12oz can 2/7" at bounding box center [241, 107] width 78 height 21
click at [253, 103] on span "Diet [PERSON_NAME] 12oz can 2/7" at bounding box center [246, 106] width 47 height 13
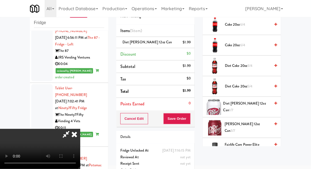
scroll to position [19, 0]
click at [187, 117] on button "Save Order" at bounding box center [176, 118] width 27 height 11
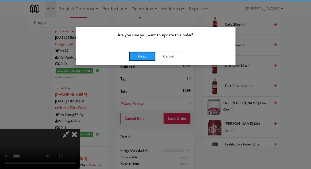
click at [147, 57] on button "Okay" at bounding box center [142, 57] width 27 height 10
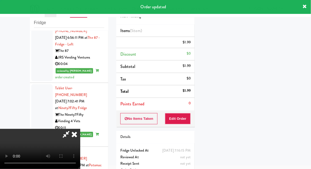
scroll to position [0, 0]
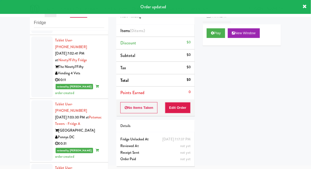
scroll to position [3027, 0]
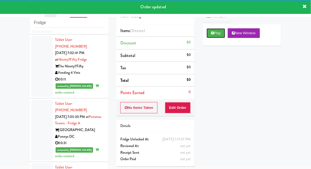
click at [214, 37] on button "Play" at bounding box center [215, 33] width 18 height 10
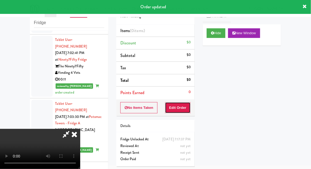
click at [189, 105] on button "Edit Order" at bounding box center [178, 107] width 26 height 11
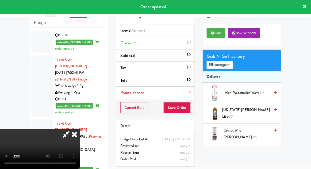
scroll to position [3000, 0]
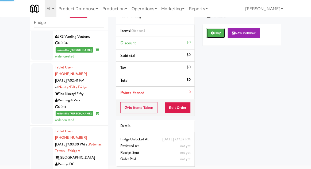
click at [213, 36] on button "Play" at bounding box center [215, 33] width 18 height 10
click at [186, 106] on button "Edit Order" at bounding box center [178, 107] width 26 height 11
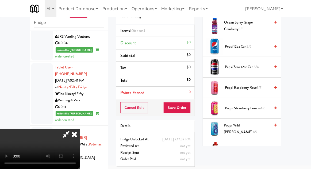
scroll to position [483, 0]
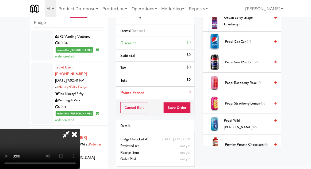
click at [255, 60] on span "5/4" at bounding box center [255, 62] width 5 height 5
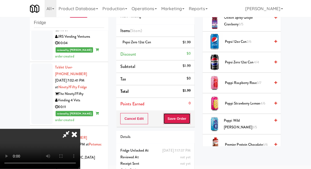
click at [190, 122] on button "Save Order" at bounding box center [176, 118] width 27 height 11
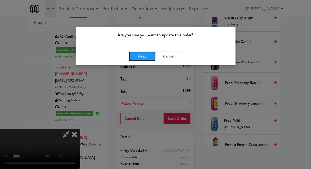
click at [131, 53] on button "Okay" at bounding box center [142, 57] width 27 height 10
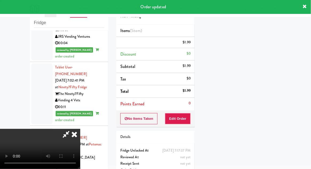
scroll to position [53, 0]
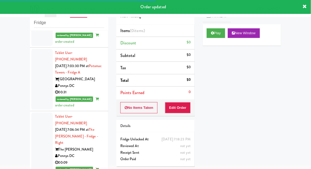
scroll to position [21, 0]
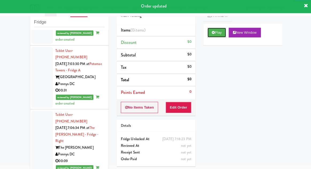
click at [208, 37] on button "Play" at bounding box center [215, 33] width 18 height 10
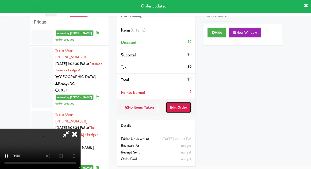
click at [174, 111] on button "Edit Order" at bounding box center [178, 107] width 26 height 11
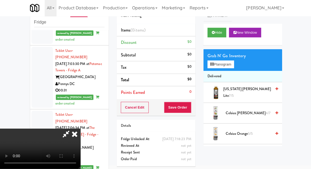
scroll to position [0, 0]
click at [233, 67] on button "Planogram" at bounding box center [219, 65] width 26 height 8
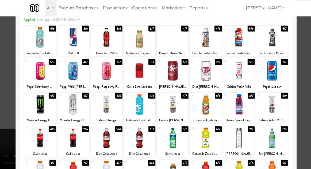
scroll to position [26, 0]
click at [75, 141] on div at bounding box center [73, 138] width 32 height 21
click at [306, 73] on div at bounding box center [155, 84] width 311 height 169
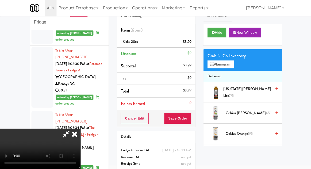
scroll to position [19, 0]
click at [189, 119] on button "Save Order" at bounding box center [176, 118] width 27 height 11
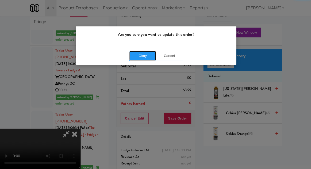
click at [136, 56] on button "Okay" at bounding box center [142, 57] width 27 height 10
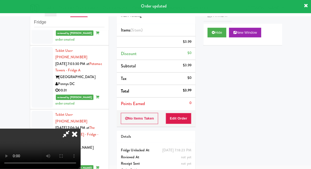
scroll to position [0, 0]
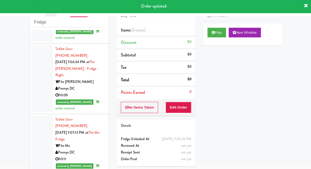
scroll to position [3145, 0]
click at [212, 35] on button "Play" at bounding box center [215, 33] width 18 height 10
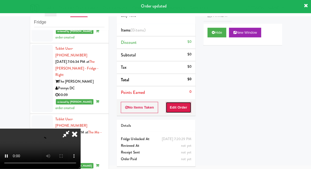
click at [183, 107] on button "Edit Order" at bounding box center [178, 107] width 26 height 11
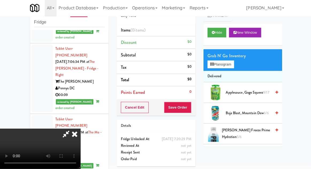
scroll to position [0, 0]
click at [232, 63] on button "Planogram" at bounding box center [219, 65] width 26 height 8
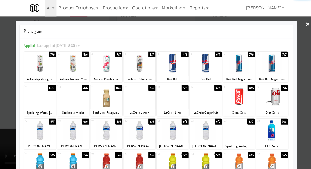
click at [38, 132] on div at bounding box center [40, 130] width 32 height 21
click at [307, 77] on div at bounding box center [155, 84] width 311 height 169
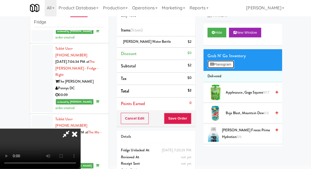
click at [229, 68] on button "Planogram" at bounding box center [219, 65] width 26 height 8
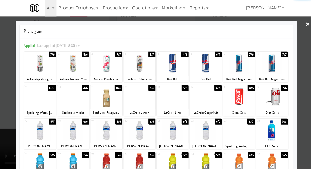
click at [38, 130] on div at bounding box center [40, 130] width 32 height 21
click at [309, 71] on div at bounding box center [155, 84] width 311 height 169
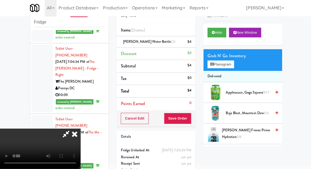
scroll to position [19, 0]
click at [190, 120] on button "Save Order" at bounding box center [176, 118] width 27 height 11
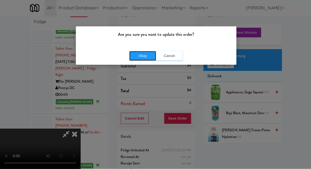
click at [136, 58] on button "Okay" at bounding box center [142, 57] width 27 height 10
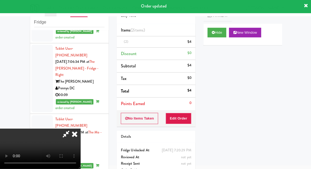
scroll to position [0, 0]
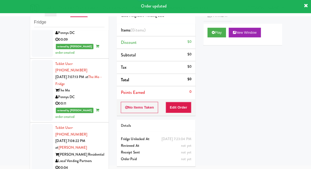
scroll to position [3201, 0]
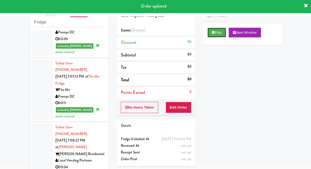
click at [213, 37] on button "Play" at bounding box center [215, 33] width 18 height 10
click at [186, 104] on button "Edit Order" at bounding box center [178, 107] width 26 height 11
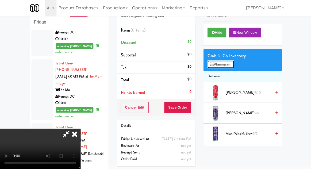
click at [231, 65] on button "Planogram" at bounding box center [219, 65] width 26 height 8
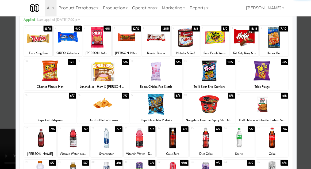
scroll to position [29, 0]
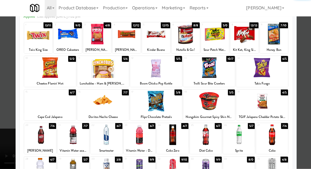
click at [42, 138] on div at bounding box center [40, 134] width 32 height 21
click at [306, 73] on div at bounding box center [155, 84] width 311 height 169
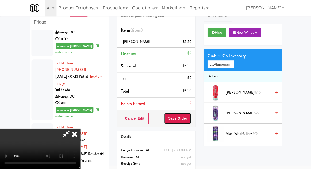
click at [189, 118] on button "Save Order" at bounding box center [176, 118] width 27 height 11
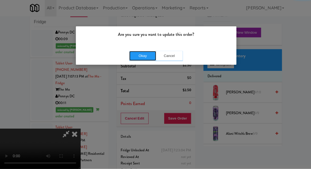
click at [138, 58] on button "Okay" at bounding box center [142, 57] width 27 height 10
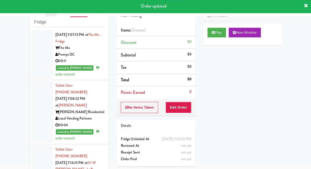
scroll to position [3244, 0]
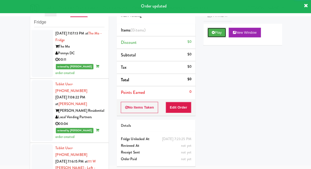
click at [213, 37] on button "Play" at bounding box center [215, 33] width 18 height 10
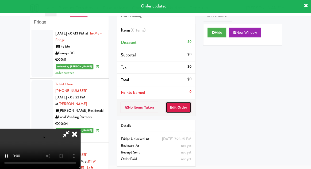
click at [184, 107] on button "Edit Order" at bounding box center [178, 107] width 26 height 11
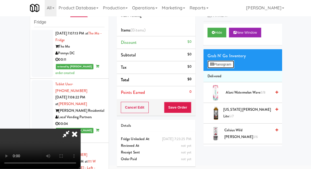
click at [231, 65] on button "Planogram" at bounding box center [219, 65] width 26 height 8
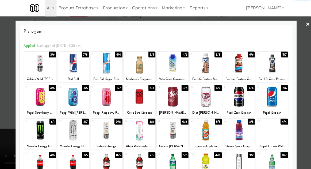
click at [170, 61] on div at bounding box center [172, 63] width 32 height 21
click at [307, 69] on div at bounding box center [155, 84] width 311 height 169
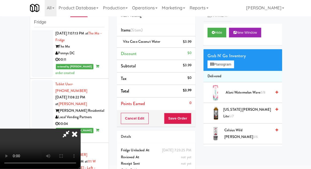
click at [194, 120] on div "Cancel Edit Save Order" at bounding box center [155, 118] width 78 height 17
click at [189, 121] on button "Save Order" at bounding box center [176, 118] width 27 height 11
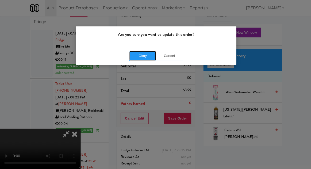
click at [137, 57] on button "Okay" at bounding box center [142, 57] width 27 height 10
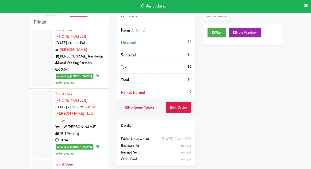
scroll to position [3306, 0]
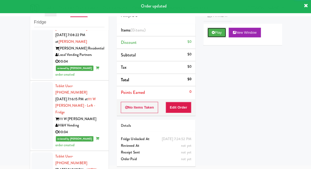
click at [209, 36] on button "Play" at bounding box center [215, 33] width 18 height 10
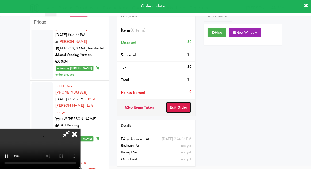
click at [184, 106] on button "Edit Order" at bounding box center [178, 107] width 26 height 11
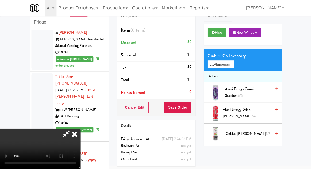
scroll to position [0, 0]
click at [233, 62] on button "Planogram" at bounding box center [219, 65] width 26 height 8
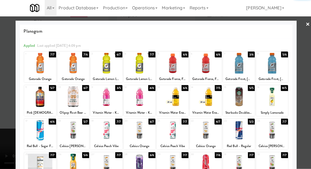
click at [235, 66] on div at bounding box center [238, 63] width 32 height 21
click at [308, 69] on div at bounding box center [155, 84] width 311 height 169
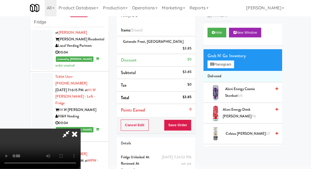
scroll to position [19, 0]
click at [189, 120] on button "Save Order" at bounding box center [176, 125] width 27 height 11
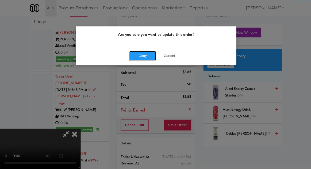
click at [142, 59] on button "Okay" at bounding box center [142, 57] width 27 height 10
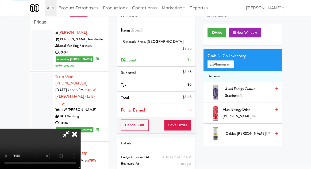
scroll to position [0, 0]
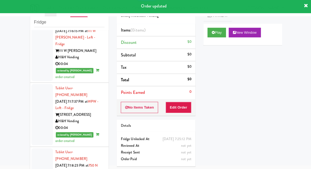
scroll to position [3374, 0]
click at [211, 31] on button "Play" at bounding box center [215, 33] width 18 height 10
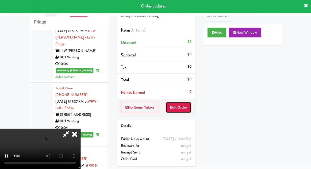
click at [183, 104] on button "Edit Order" at bounding box center [178, 107] width 26 height 11
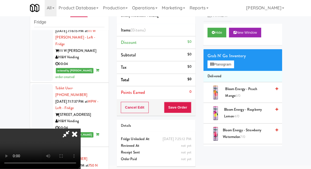
scroll to position [0, 0]
click at [229, 65] on button "Planogram" at bounding box center [219, 65] width 26 height 8
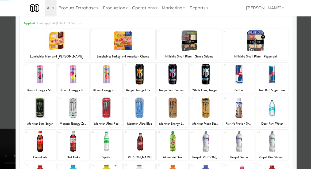
scroll to position [45, 0]
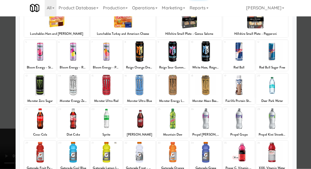
click at [107, 159] on div at bounding box center [106, 152] width 32 height 21
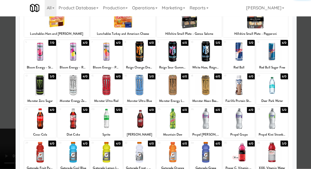
click at [305, 72] on div at bounding box center [155, 84] width 311 height 169
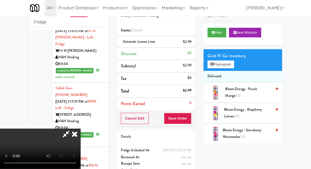
scroll to position [19, 0]
click at [190, 117] on button "Save Order" at bounding box center [176, 118] width 27 height 11
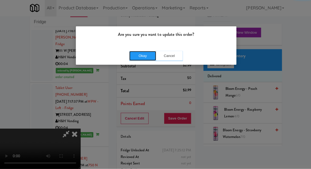
click at [147, 57] on button "Okay" at bounding box center [142, 57] width 27 height 10
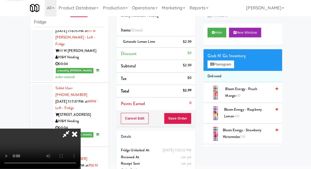
scroll to position [0, 0]
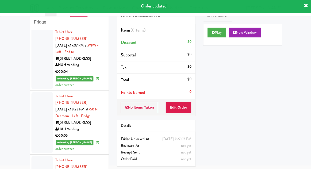
scroll to position [3430, 0]
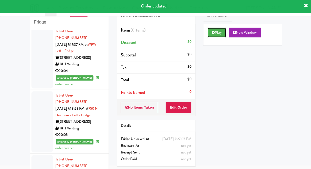
click at [207, 36] on button "Play" at bounding box center [215, 33] width 18 height 10
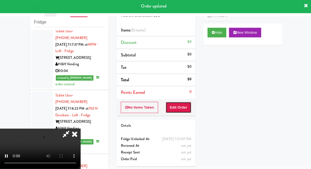
click at [184, 111] on button "Edit Order" at bounding box center [178, 107] width 26 height 11
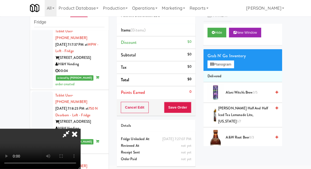
scroll to position [21, 0]
click at [232, 68] on button "Planogram" at bounding box center [219, 65] width 26 height 8
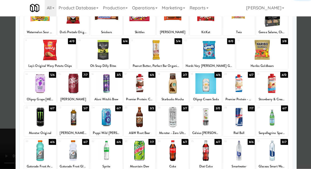
scroll to position [46, 0]
click at [103, 151] on div at bounding box center [106, 150] width 32 height 21
click at [308, 76] on div at bounding box center [155, 84] width 311 height 169
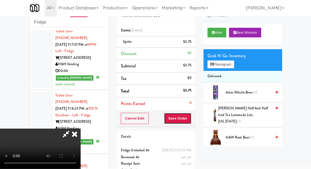
click at [190, 120] on button "Save Order" at bounding box center [176, 118] width 27 height 11
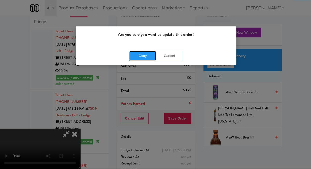
click at [140, 56] on button "Okay" at bounding box center [142, 57] width 27 height 10
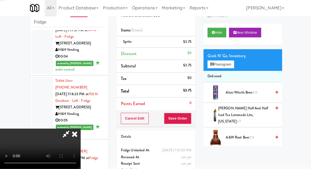
scroll to position [3464, 0]
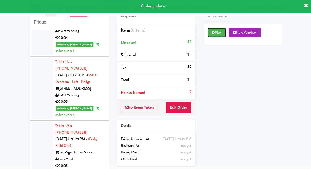
click at [217, 34] on button "Play" at bounding box center [215, 33] width 18 height 10
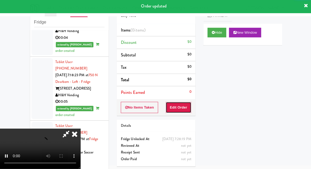
click at [184, 106] on button "Edit Order" at bounding box center [178, 107] width 26 height 11
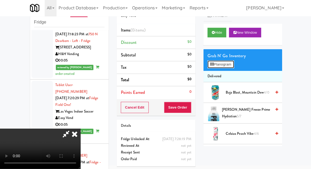
click at [230, 62] on button "Planogram" at bounding box center [219, 65] width 26 height 8
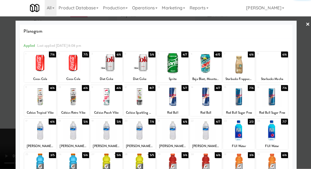
click at [108, 62] on div at bounding box center [106, 63] width 32 height 21
click at [307, 76] on div at bounding box center [155, 84] width 311 height 169
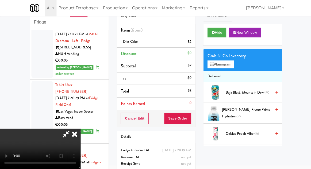
scroll to position [19, 0]
click at [187, 116] on button "Save Order" at bounding box center [176, 118] width 27 height 11
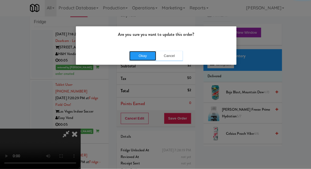
click at [141, 59] on button "Okay" at bounding box center [142, 57] width 27 height 10
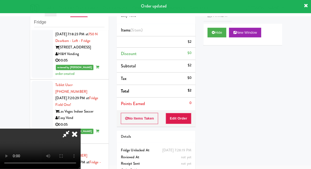
scroll to position [0, 0]
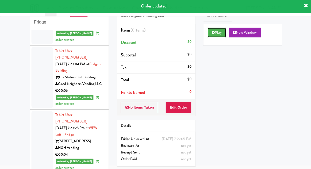
click at [213, 32] on icon at bounding box center [212, 32] width 3 height 3
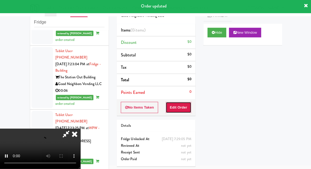
click at [180, 107] on button "Edit Order" at bounding box center [178, 107] width 26 height 11
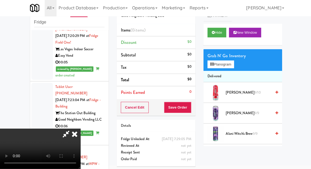
scroll to position [3567, 0]
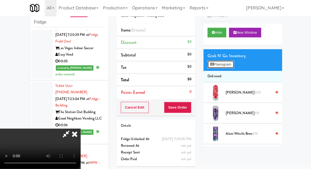
click at [233, 67] on button "Planogram" at bounding box center [219, 65] width 26 height 8
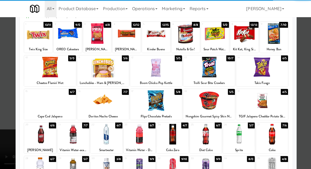
scroll to position [30, 0]
click at [206, 138] on div at bounding box center [205, 133] width 32 height 21
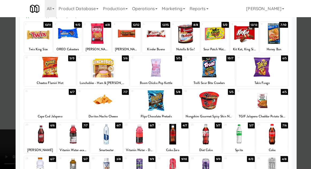
click at [309, 77] on div at bounding box center [155, 84] width 311 height 169
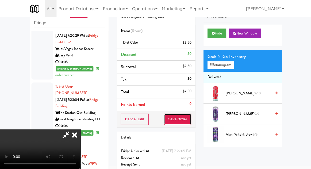
click at [190, 122] on button "Save Order" at bounding box center [176, 118] width 27 height 11
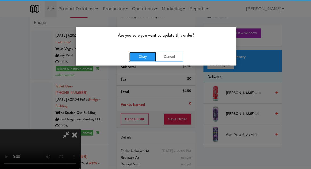
click at [141, 56] on button "Okay" at bounding box center [142, 57] width 27 height 10
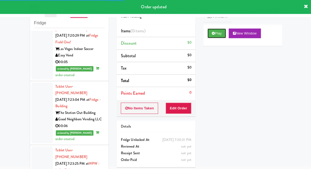
click at [214, 37] on button "Play" at bounding box center [215, 33] width 18 height 10
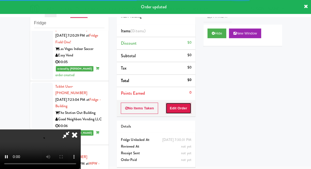
click at [178, 109] on button "Edit Order" at bounding box center [178, 107] width 26 height 11
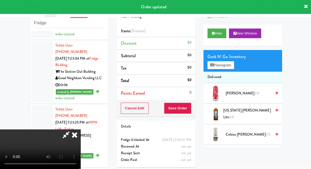
scroll to position [21, 0]
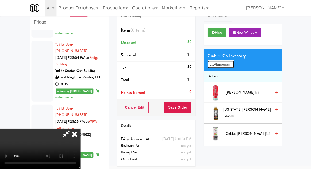
click at [231, 64] on button "Planogram" at bounding box center [219, 65] width 26 height 8
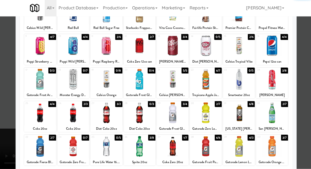
scroll to position [53, 0]
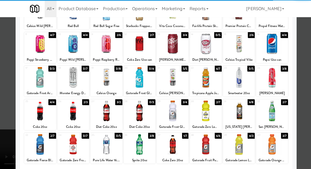
click at [208, 111] on div at bounding box center [205, 110] width 32 height 21
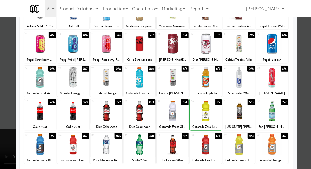
click at [308, 74] on div at bounding box center [155, 84] width 311 height 169
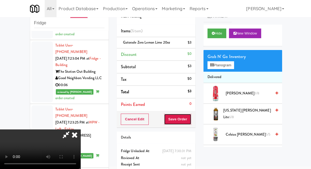
click at [189, 120] on button "Save Order" at bounding box center [176, 118] width 27 height 11
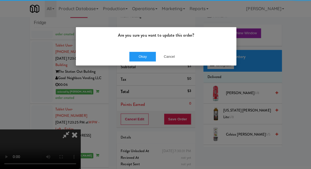
click at [131, 50] on div "Okay Cancel" at bounding box center [156, 56] width 160 height 18
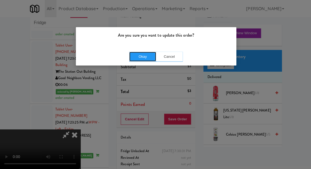
click at [133, 59] on button "Okay" at bounding box center [142, 57] width 27 height 10
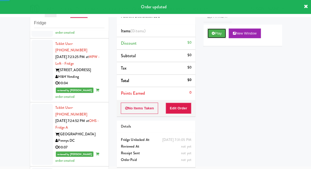
click at [210, 33] on button "Play" at bounding box center [215, 33] width 18 height 10
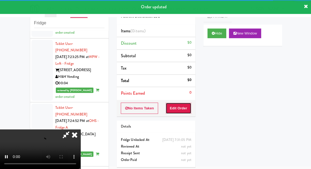
click at [179, 108] on button "Edit Order" at bounding box center [178, 107] width 26 height 11
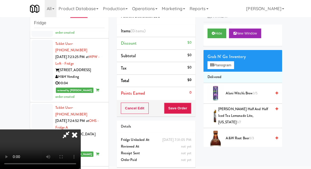
scroll to position [21, 0]
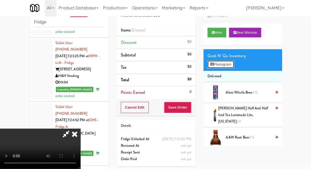
click at [231, 67] on button "Planogram" at bounding box center [219, 65] width 26 height 8
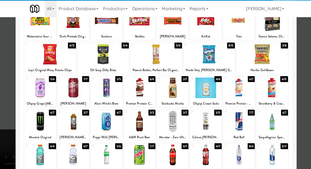
scroll to position [43, 0]
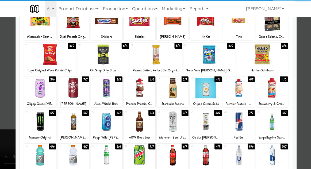
click at [107, 156] on div at bounding box center [106, 154] width 32 height 21
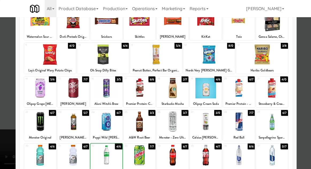
click at [308, 75] on div at bounding box center [155, 84] width 311 height 169
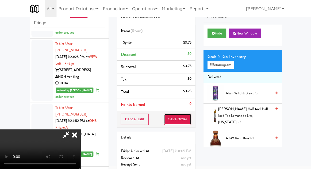
click at [189, 122] on button "Save Order" at bounding box center [176, 118] width 27 height 11
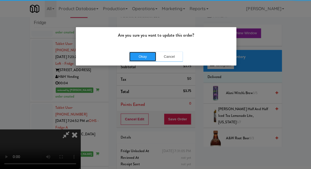
click at [138, 57] on button "Okay" at bounding box center [142, 57] width 27 height 10
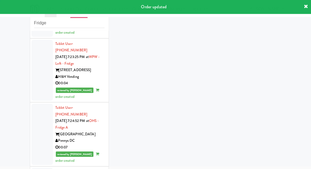
scroll to position [3687, 0]
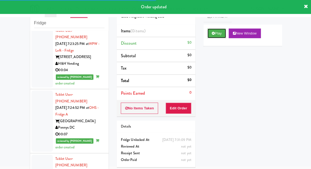
click at [217, 36] on button "Play" at bounding box center [215, 33] width 18 height 10
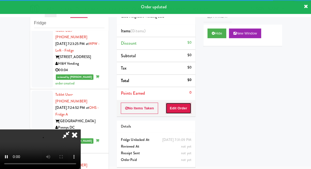
click at [185, 106] on button "Edit Order" at bounding box center [178, 107] width 26 height 11
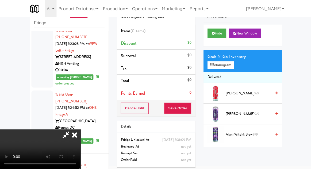
scroll to position [21, 0]
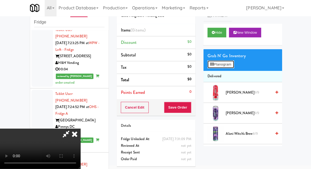
click at [233, 67] on button "Planogram" at bounding box center [219, 65] width 26 height 8
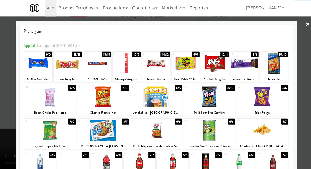
click at [248, 68] on div at bounding box center [243, 63] width 28 height 21
click at [303, 85] on div at bounding box center [155, 84] width 311 height 169
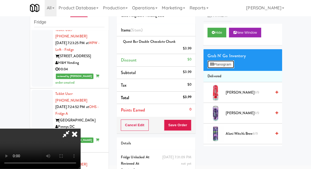
click at [232, 68] on button "Planogram" at bounding box center [219, 65] width 26 height 8
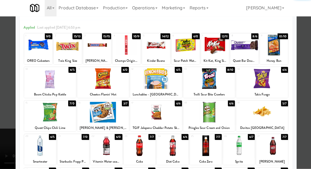
scroll to position [21, 0]
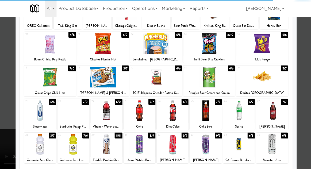
click at [202, 112] on div at bounding box center [205, 110] width 32 height 21
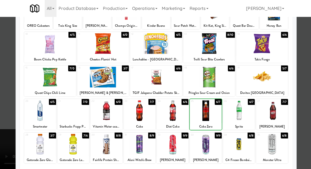
click at [307, 78] on div at bounding box center [155, 84] width 311 height 169
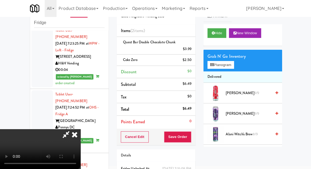
click at [239, 61] on div "Grab N' Go Inventory Planogram" at bounding box center [241, 61] width 78 height 22
click at [230, 67] on button "Planogram" at bounding box center [219, 65] width 26 height 8
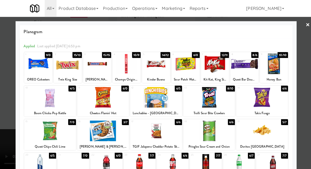
click at [307, 85] on div at bounding box center [155, 84] width 311 height 169
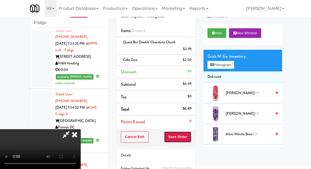
click at [188, 135] on button "Save Order" at bounding box center [176, 136] width 27 height 11
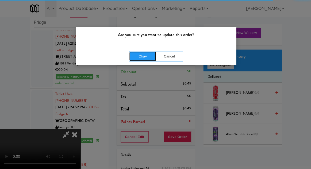
click at [140, 55] on button "Okay" at bounding box center [142, 57] width 27 height 10
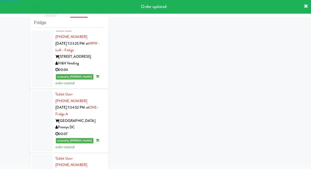
scroll to position [3700, 0]
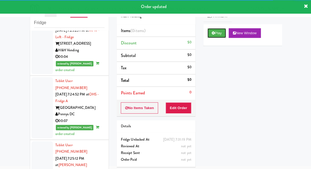
click at [209, 36] on button "Play" at bounding box center [215, 33] width 18 height 10
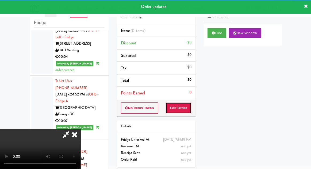
click at [179, 107] on button "Edit Order" at bounding box center [178, 107] width 26 height 11
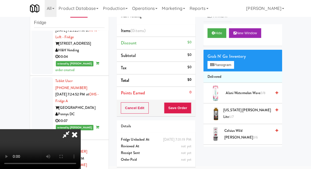
scroll to position [21, 0]
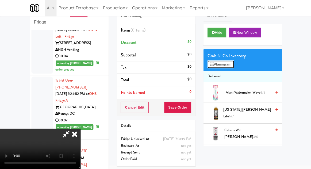
click at [231, 67] on button "Planogram" at bounding box center [219, 65] width 26 height 8
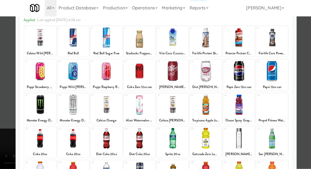
scroll to position [21, 0]
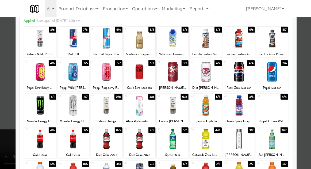
click at [101, 138] on div at bounding box center [106, 138] width 32 height 21
click at [307, 78] on div at bounding box center [155, 84] width 311 height 169
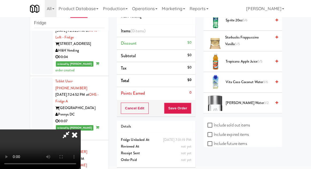
click at [244, 120] on label "Include sold out items" at bounding box center [227, 124] width 42 height 8
click at [213, 123] on input "Include sold out items" at bounding box center [209, 125] width 6 height 4
checkbox input "true"
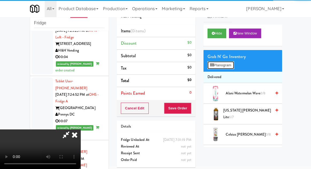
click at [228, 68] on button "Planogram" at bounding box center [219, 65] width 26 height 8
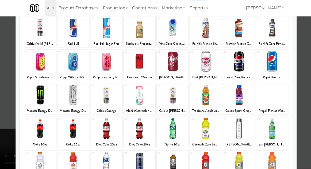
scroll to position [38, 0]
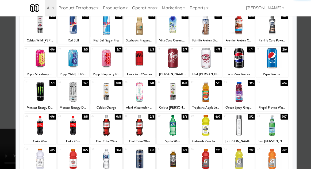
click at [103, 127] on div at bounding box center [106, 125] width 32 height 21
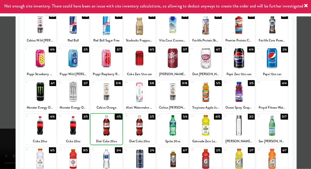
click at [309, 81] on div at bounding box center [155, 84] width 311 height 169
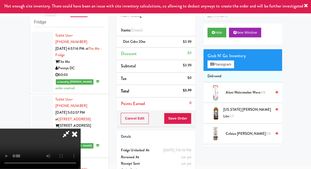
scroll to position [3700, 0]
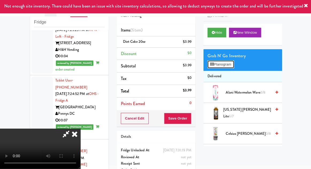
click at [225, 65] on button "Planogram" at bounding box center [219, 65] width 26 height 8
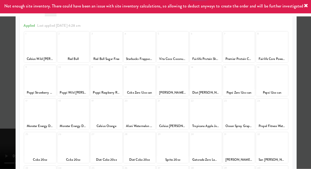
scroll to position [30, 0]
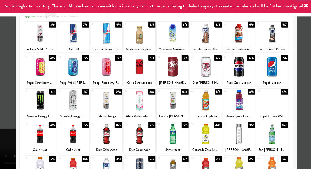
click at [101, 137] on div at bounding box center [106, 134] width 32 height 21
click at [309, 87] on div at bounding box center [155, 84] width 311 height 169
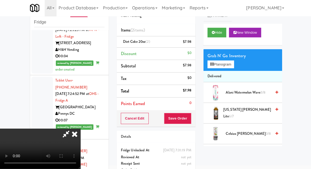
click at [171, 40] on div "Diet Coke 20oz (2) $7.98" at bounding box center [155, 42] width 70 height 7
click at [189, 46] on link at bounding box center [189, 44] width 5 height 7
click at [190, 44] on icon at bounding box center [191, 43] width 3 height 3
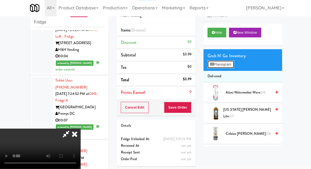
click at [211, 65] on icon at bounding box center [210, 64] width 3 height 3
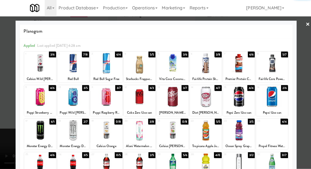
click at [139, 168] on div at bounding box center [139, 164] width 32 height 21
click at [140, 167] on div at bounding box center [139, 164] width 32 height 21
click at [307, 84] on div at bounding box center [155, 84] width 311 height 169
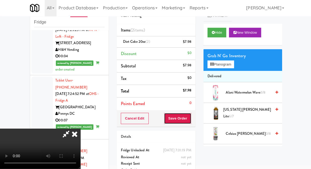
click at [189, 121] on button "Save Order" at bounding box center [176, 118] width 27 height 11
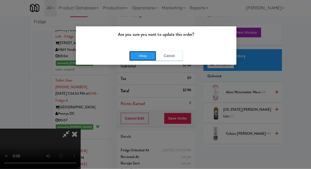
click at [140, 60] on button "Okay" at bounding box center [142, 57] width 27 height 10
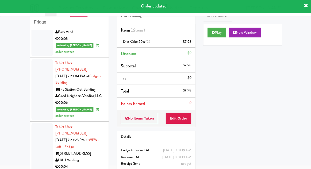
scroll to position [3591, 0]
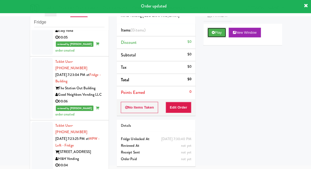
click at [210, 33] on button "Play" at bounding box center [215, 33] width 18 height 10
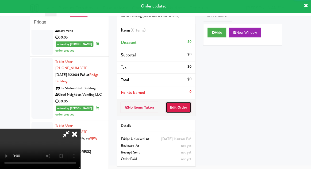
click at [177, 104] on button "Edit Order" at bounding box center [178, 107] width 26 height 11
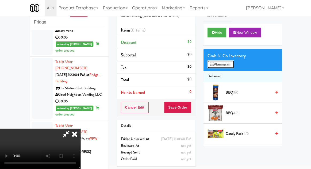
click at [229, 66] on button "Planogram" at bounding box center [219, 65] width 26 height 8
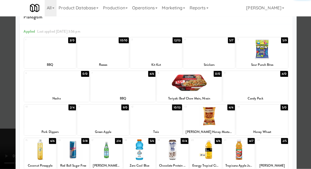
scroll to position [34, 0]
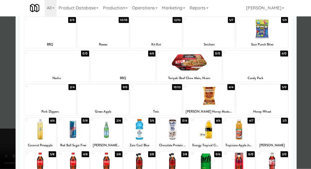
click at [173, 169] on div at bounding box center [172, 163] width 32 height 21
click at [306, 88] on div at bounding box center [155, 84] width 311 height 169
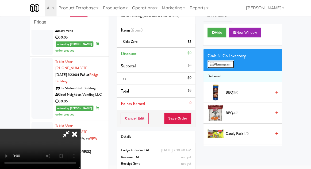
click at [228, 68] on button "Planogram" at bounding box center [219, 65] width 26 height 8
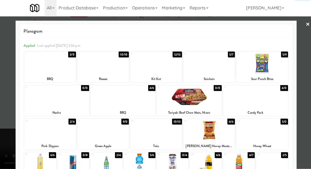
click at [153, 67] on div at bounding box center [156, 63] width 52 height 21
click at [307, 83] on div at bounding box center [155, 84] width 311 height 169
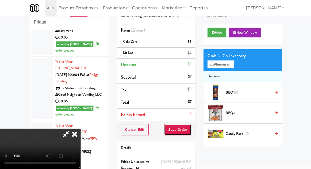
click at [190, 132] on button "Save Order" at bounding box center [176, 129] width 27 height 11
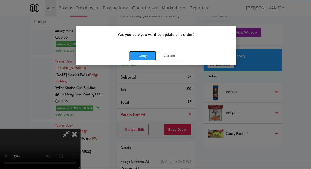
click at [137, 58] on button "Okay" at bounding box center [142, 57] width 27 height 10
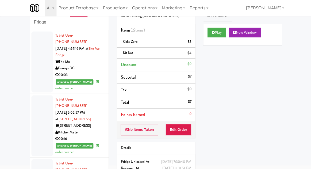
click at [37, 69] on div at bounding box center [41, 62] width 21 height 61
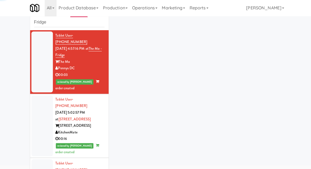
click at [44, 128] on div at bounding box center [41, 126] width 21 height 61
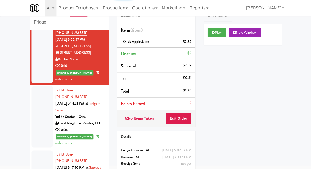
click at [42, 111] on div at bounding box center [41, 117] width 21 height 61
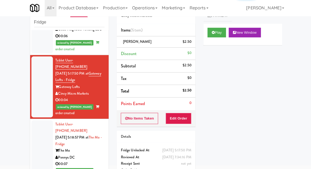
click at [40, 122] on div at bounding box center [41, 150] width 21 height 61
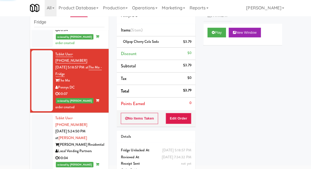
scroll to position [239, 0]
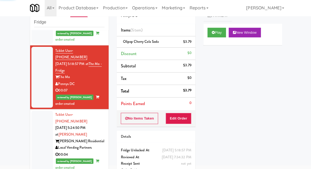
click at [37, 120] on div at bounding box center [41, 141] width 21 height 61
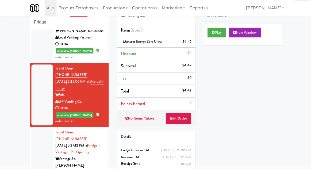
click at [39, 128] on div at bounding box center [41, 161] width 21 height 67
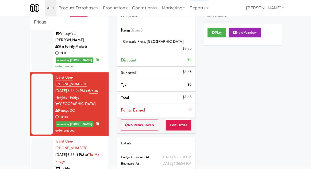
click at [39, 138] on div at bounding box center [41, 168] width 21 height 61
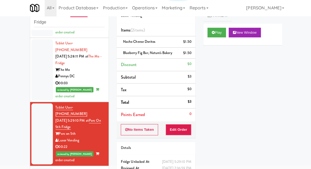
scroll to position [571, 0]
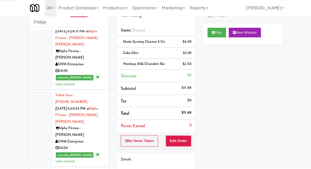
scroll to position [2117, 0]
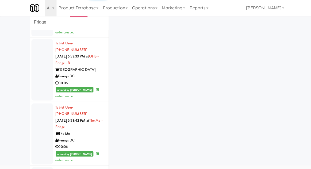
scroll to position [2800, 0]
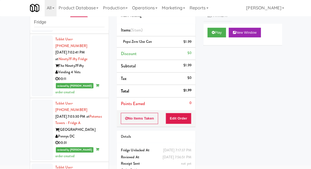
scroll to position [3030, 0]
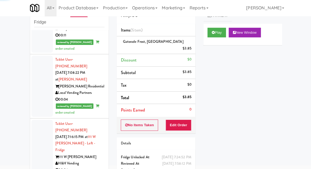
scroll to position [3267, 0]
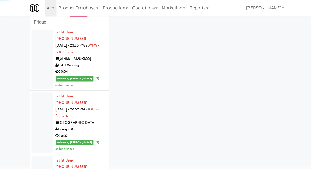
scroll to position [3726, 0]
